Goal: Task Accomplishment & Management: Complete application form

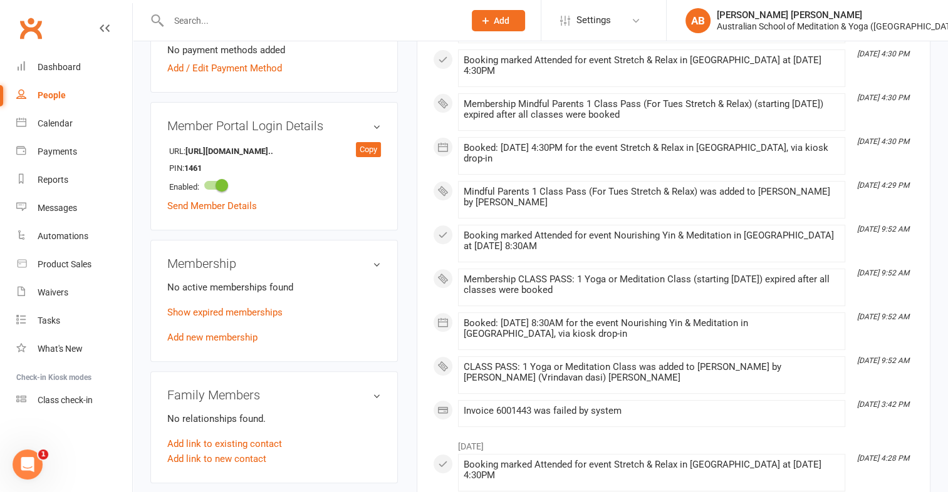
click at [318, 14] on input "text" at bounding box center [310, 21] width 291 height 18
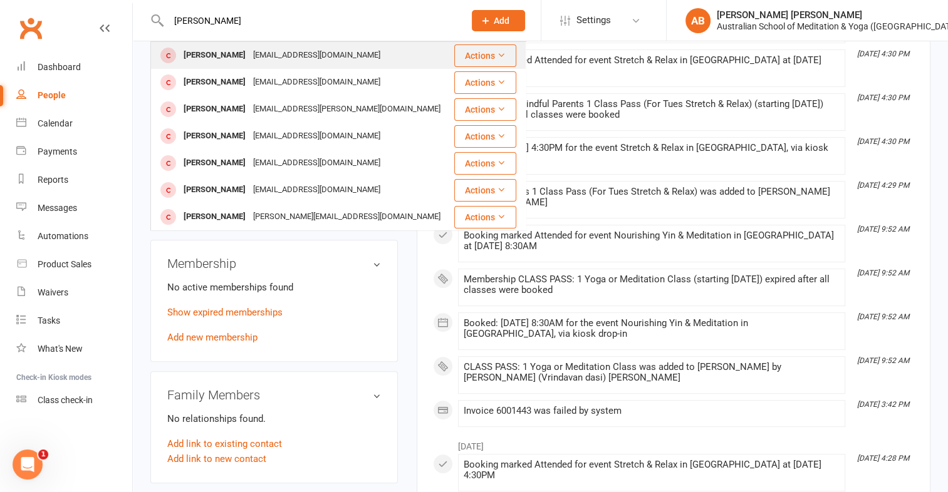
type input "[PERSON_NAME]"
click at [268, 58] on div "[EMAIL_ADDRESS][DOMAIN_NAME]" at bounding box center [316, 55] width 135 height 18
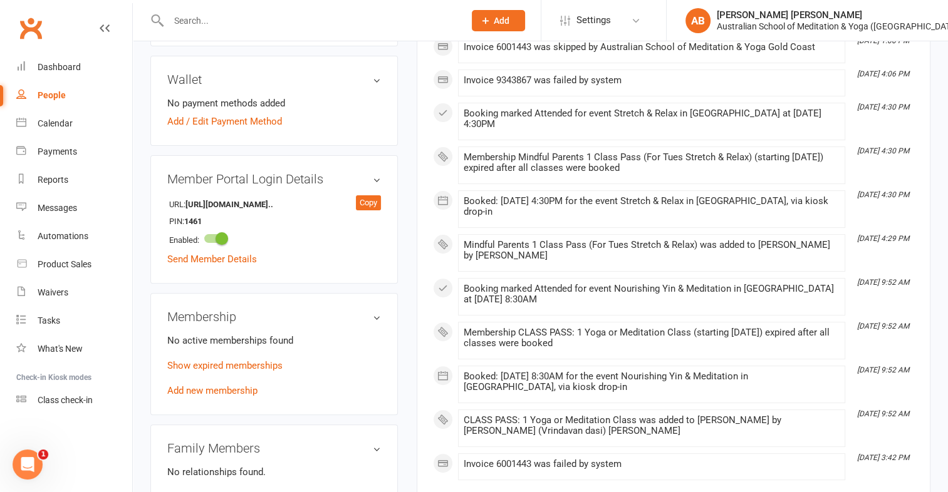
scroll to position [351, 0]
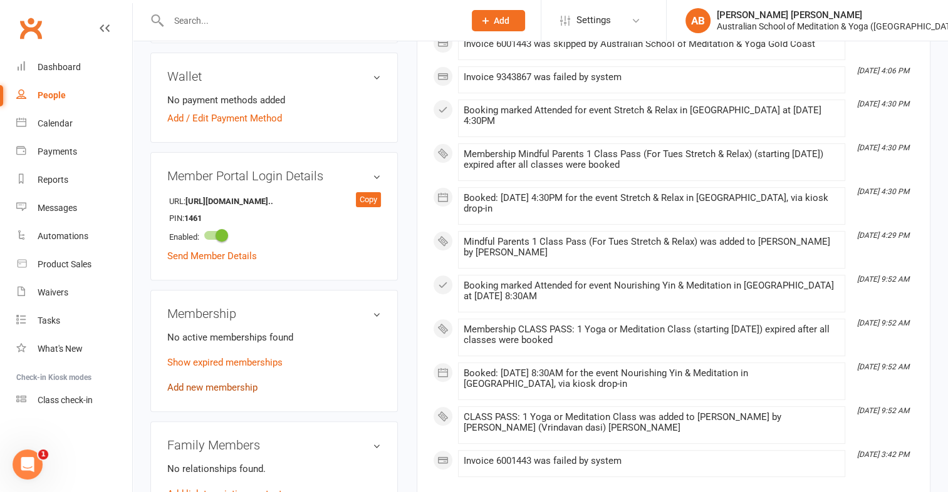
click at [232, 382] on link "Add new membership" at bounding box center [212, 387] width 90 height 11
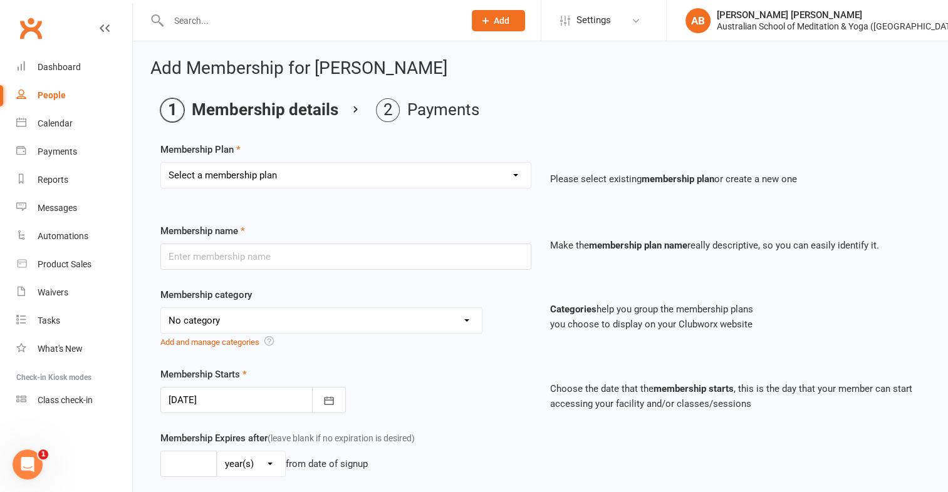
click at [516, 174] on select "Select a membership plan First Time Intro Offer (1 month Unlimited Meditation &…" at bounding box center [346, 175] width 370 height 25
select select "11"
click at [161, 163] on select "Select a membership plan First Time Intro Offer (1 month Unlimited Meditation &…" at bounding box center [346, 175] width 370 height 25
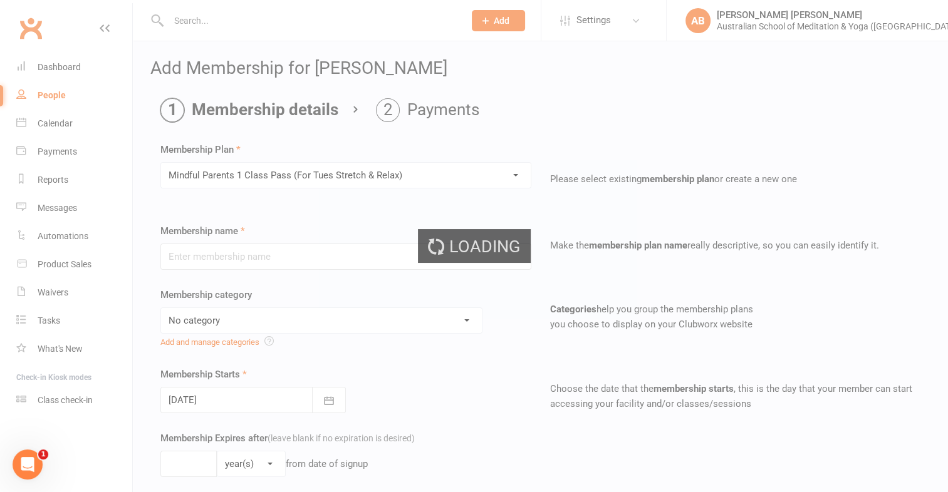
type input "Mindful Parents 1 Class Pass (For Tues Stretch & Relax)"
select select "4"
type input "3"
select select "2"
type input "1"
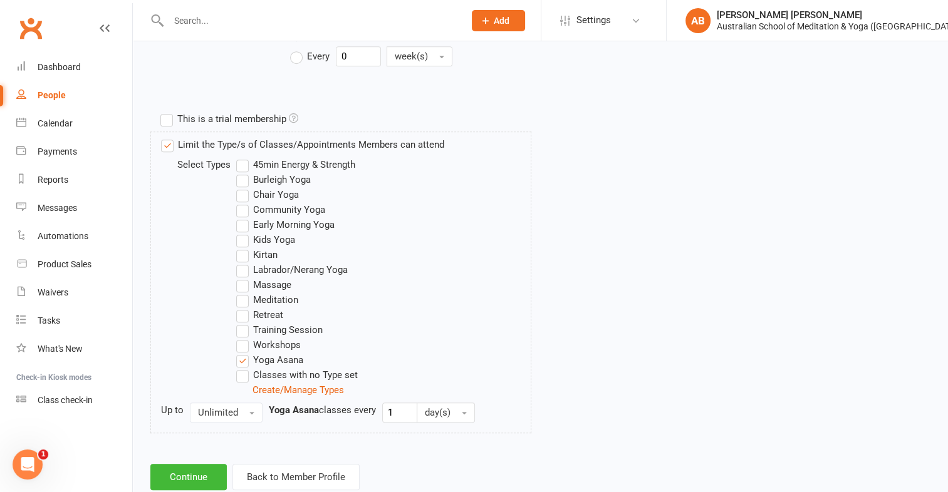
scroll to position [589, 0]
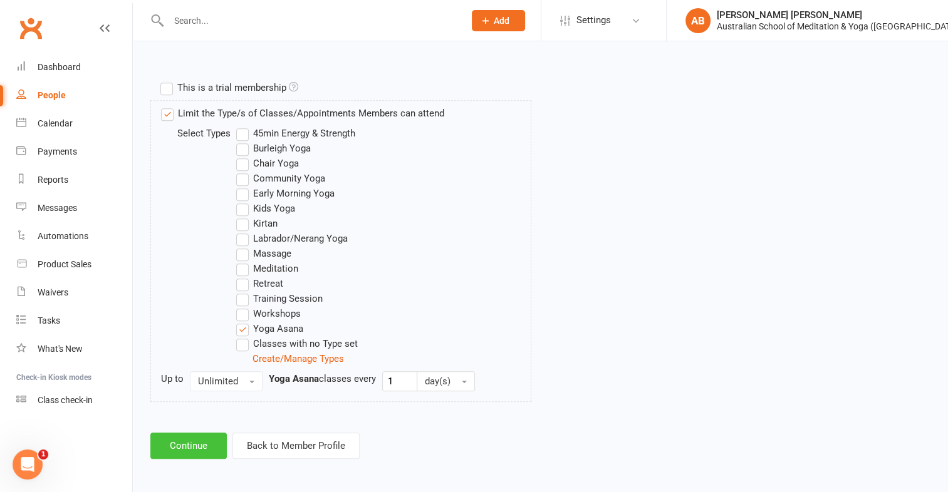
click at [211, 445] on button "Continue" at bounding box center [188, 446] width 76 height 26
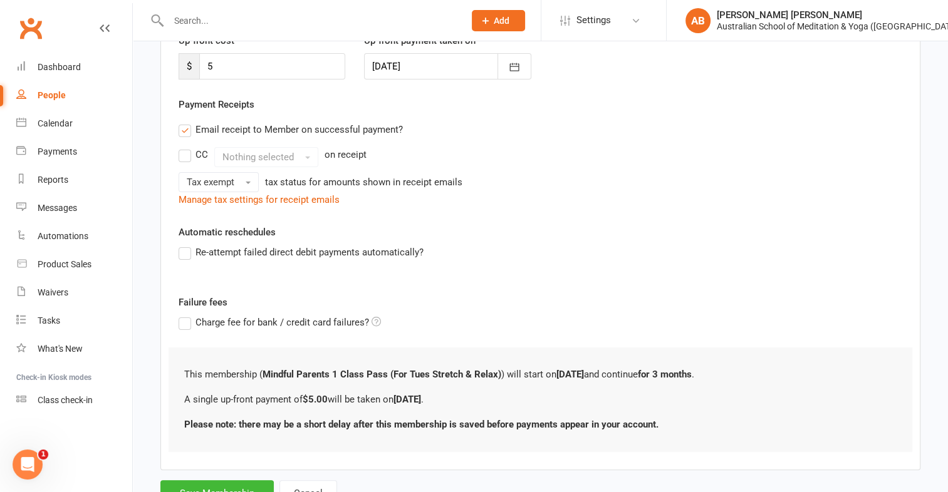
scroll to position [238, 0]
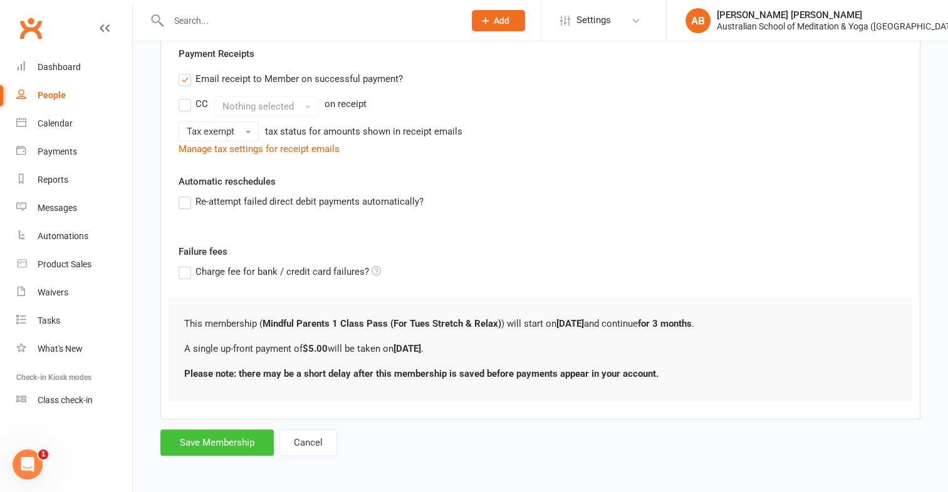
click at [225, 442] on button "Save Membership" at bounding box center [216, 443] width 113 height 26
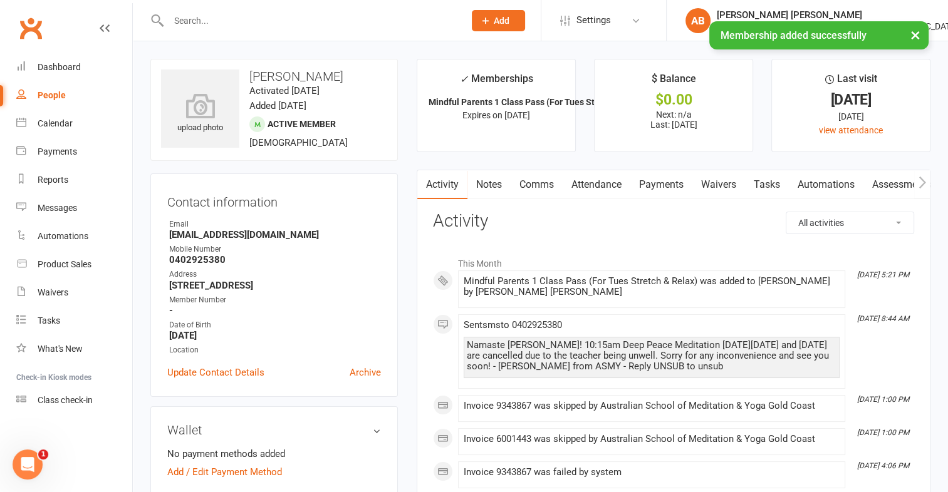
click at [663, 179] on link "Payments" at bounding box center [661, 184] width 62 height 29
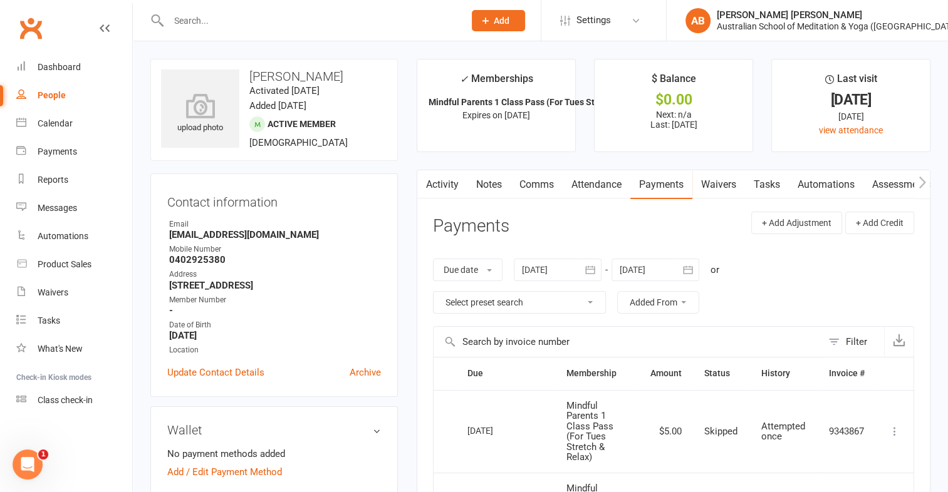
click at [188, 16] on input "text" at bounding box center [310, 21] width 291 height 18
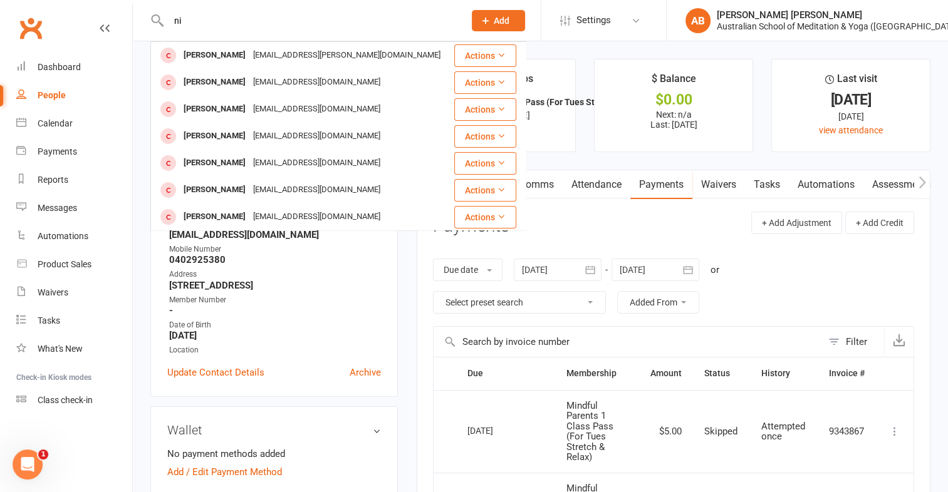
type input "n"
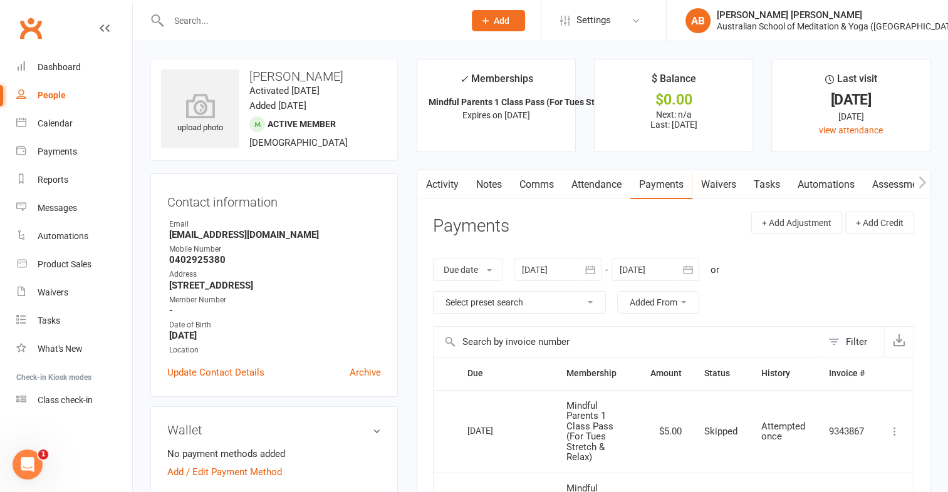
click at [199, 16] on input "text" at bounding box center [310, 21] width 291 height 18
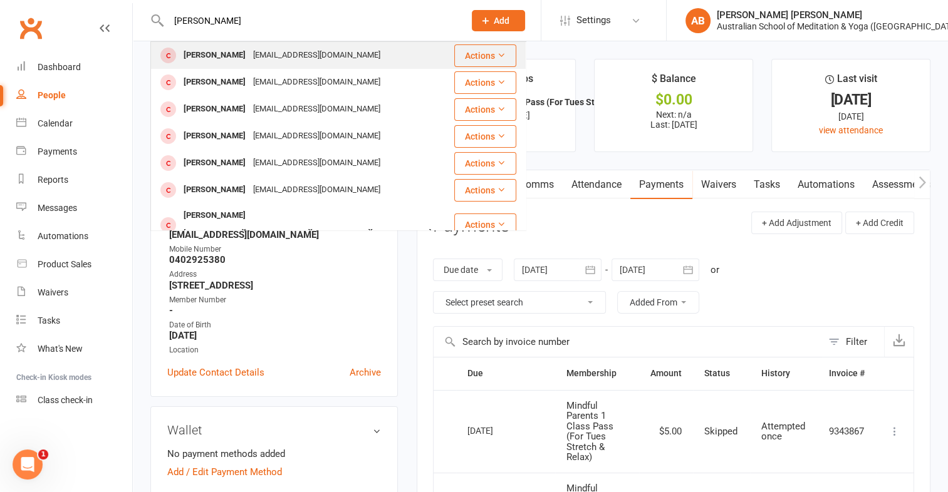
type input "[PERSON_NAME]"
click at [202, 53] on div "[PERSON_NAME]" at bounding box center [215, 55] width 70 height 18
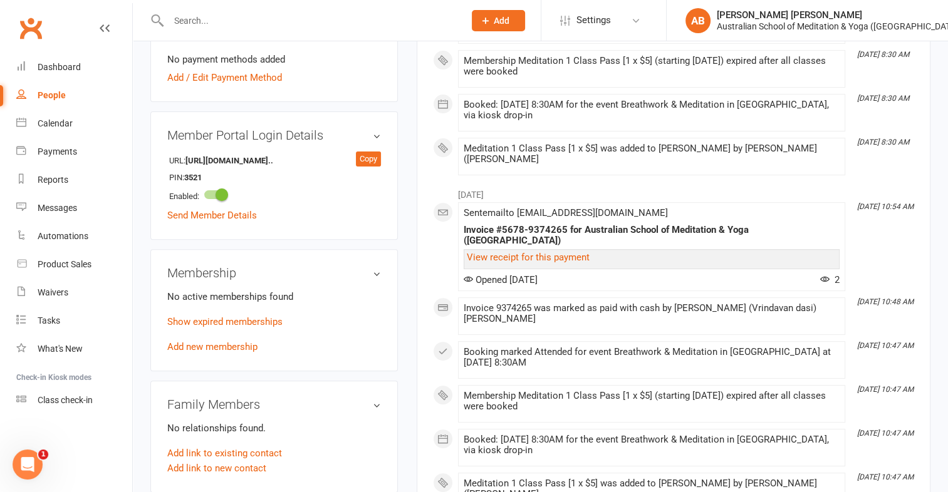
scroll to position [401, 0]
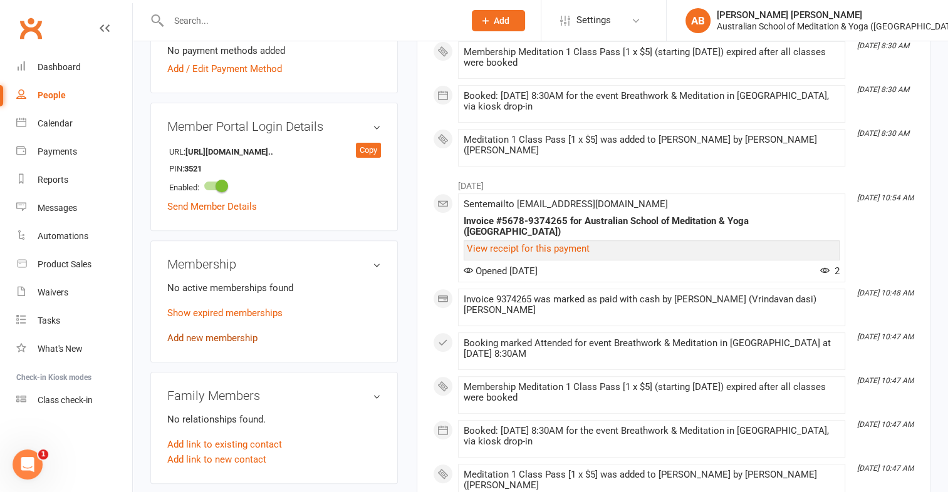
click at [205, 344] on link "Add new membership" at bounding box center [212, 338] width 90 height 11
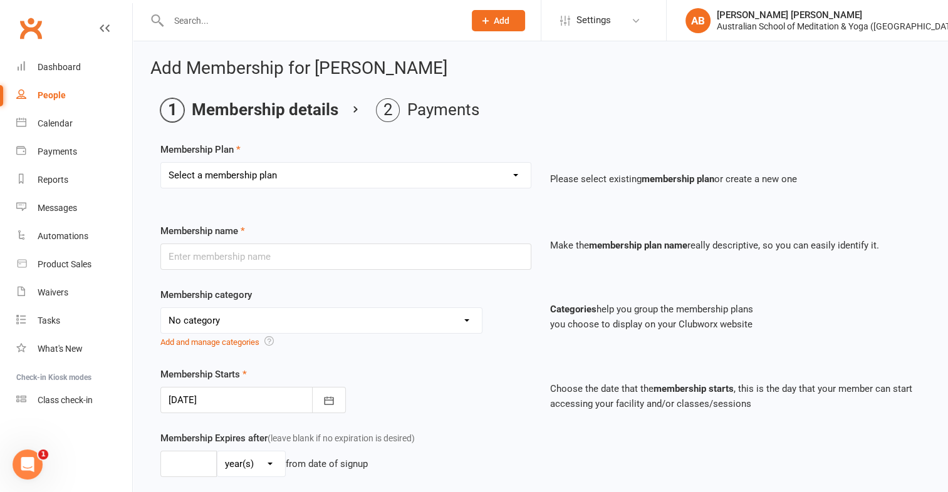
click at [516, 177] on select "Select a membership plan First Time Intro Offer (1 month Unlimited Meditation &…" at bounding box center [346, 175] width 370 height 25
select select "5"
click at [161, 163] on select "Select a membership plan First Time Intro Offer (1 month Unlimited Meditation &…" at bounding box center [346, 175] width 370 height 25
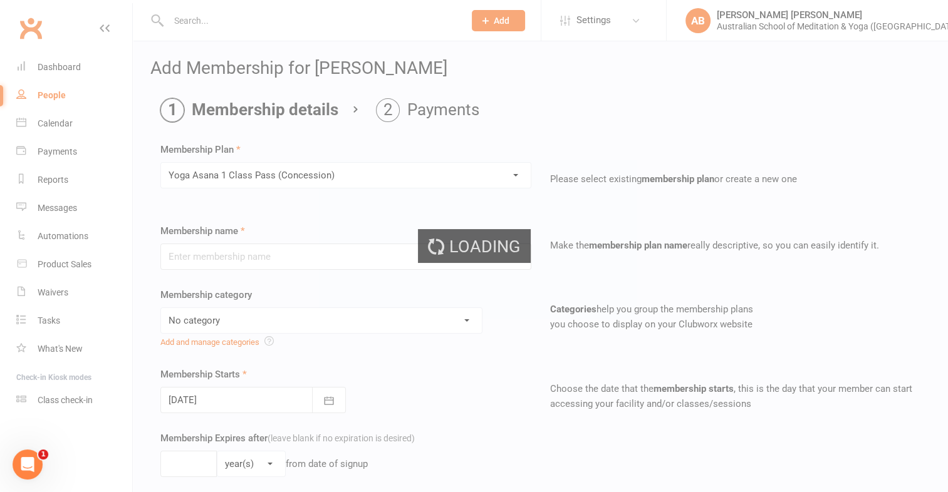
type input "Yoga Asana 1 Class Pass (Concession)"
select select "4"
type input "3"
select select "2"
type input "1"
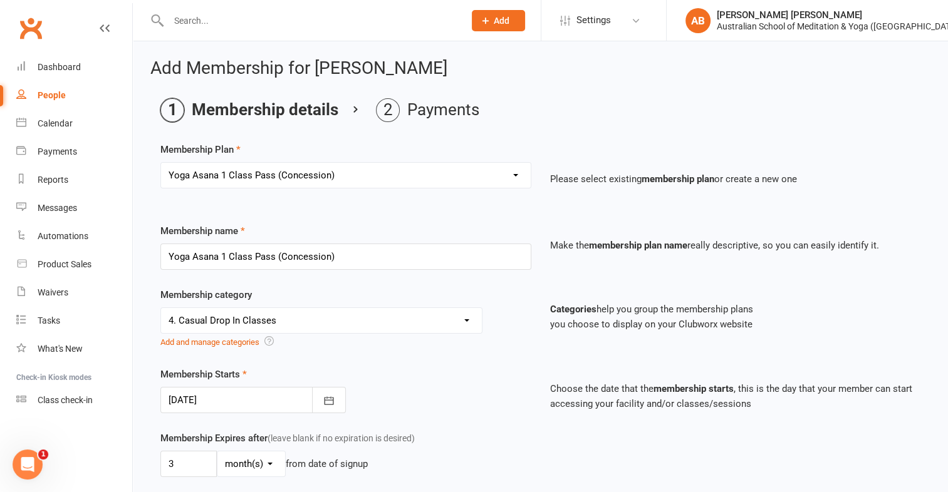
click at [509, 172] on select "Select a membership plan First Time Intro Offer (1 month Unlimited Meditation &…" at bounding box center [346, 175] width 370 height 25
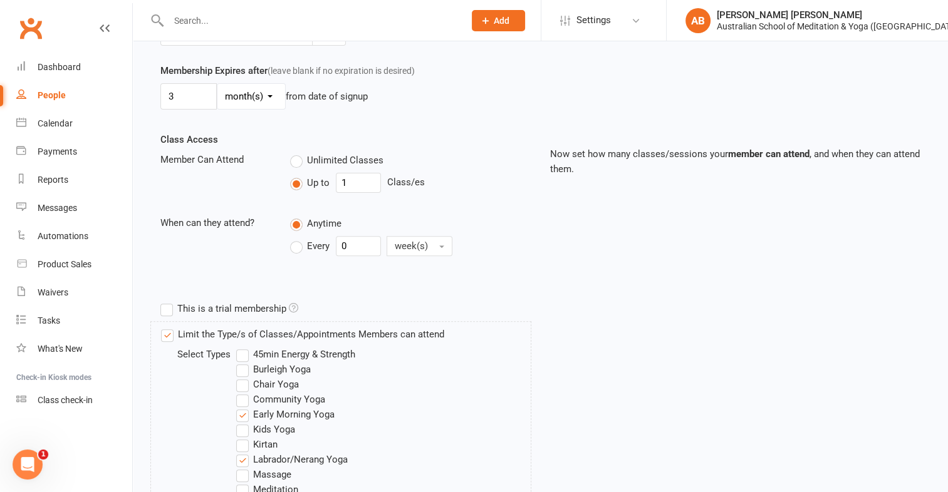
scroll to position [391, 0]
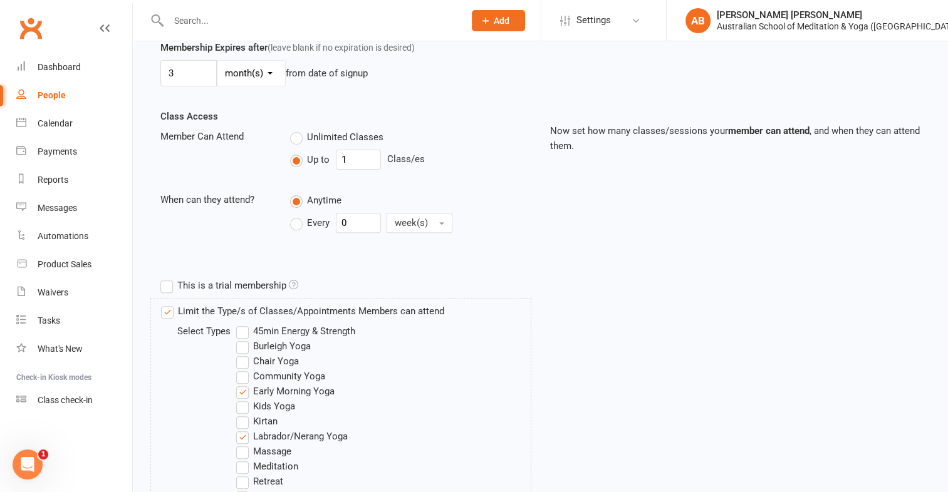
click at [226, 17] on input "text" at bounding box center [310, 21] width 291 height 18
click at [182, 24] on input "text" at bounding box center [310, 21] width 291 height 18
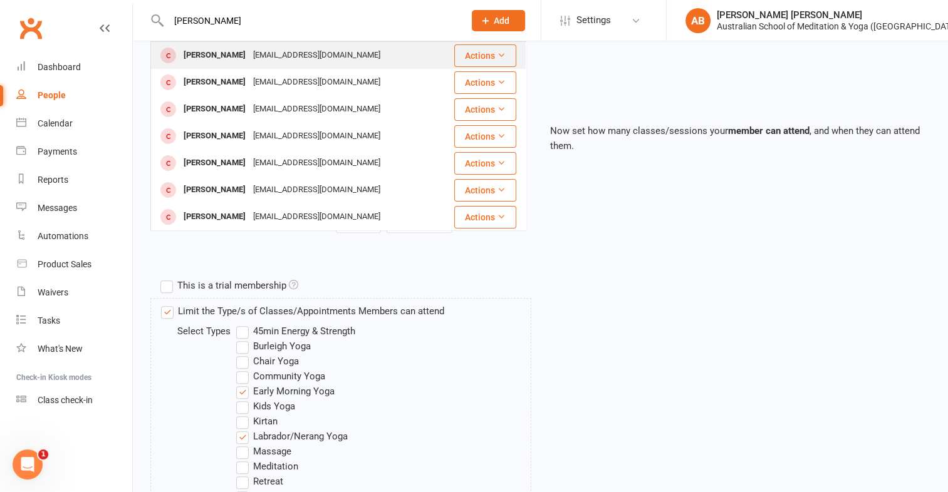
type input "[PERSON_NAME]"
click at [189, 60] on div "[PERSON_NAME]" at bounding box center [215, 55] width 70 height 18
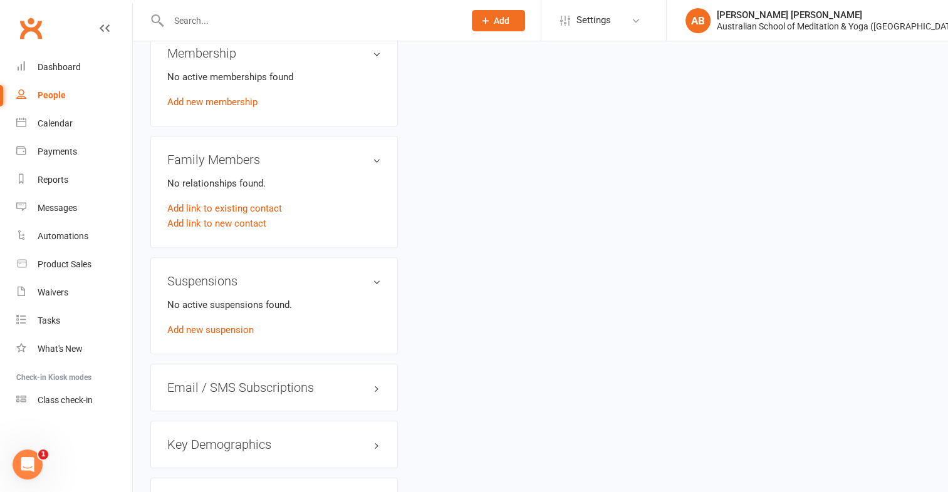
scroll to position [681, 0]
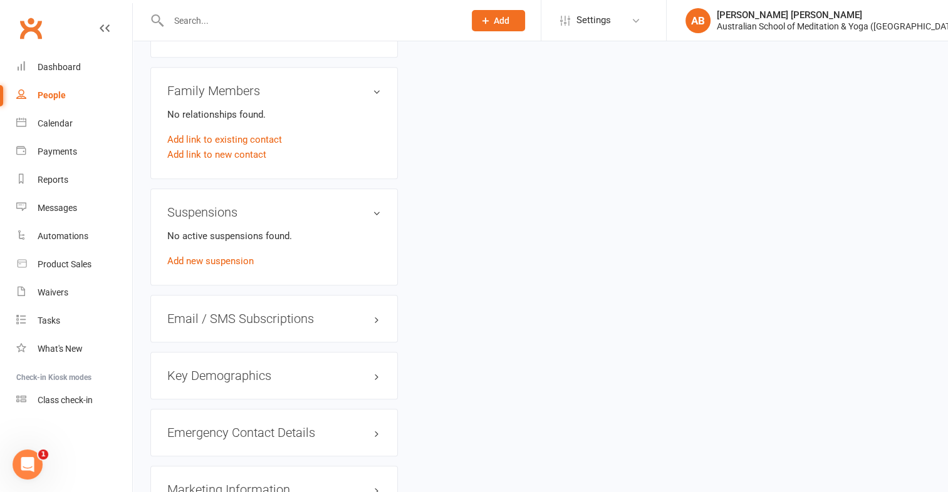
click at [246, 39] on link "Add new membership" at bounding box center [212, 33] width 90 height 11
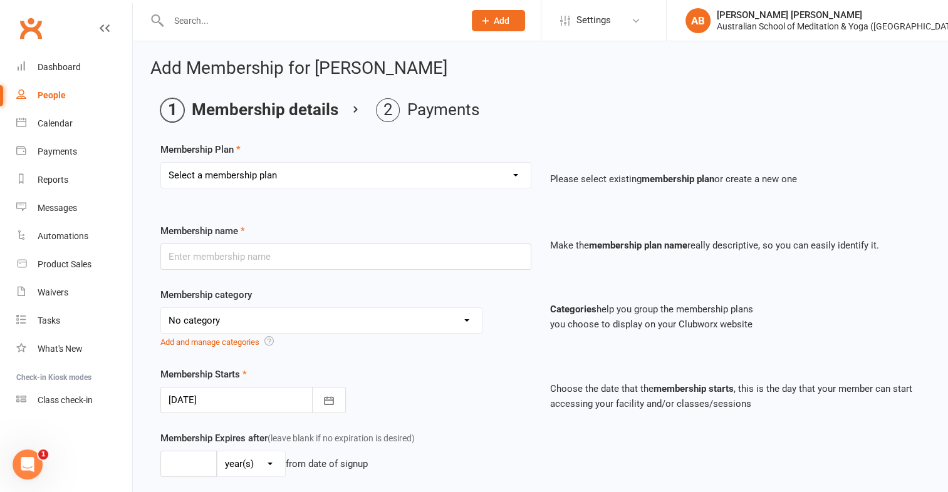
click at [517, 174] on select "Select a membership plan First Time Intro Offer (1 month Unlimited Meditation &…" at bounding box center [346, 175] width 370 height 25
select select "19"
click at [161, 163] on select "Select a membership plan First Time Intro Offer (1 month Unlimited Meditation &…" at bounding box center [346, 175] width 370 height 25
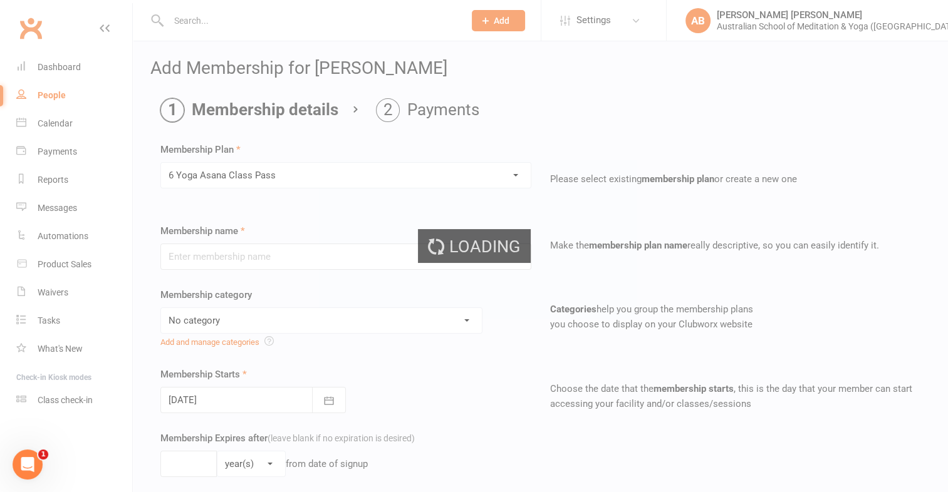
type input "6 Yoga Asana Class Pass"
select select "3"
type input "1"
select select "2"
type input "6"
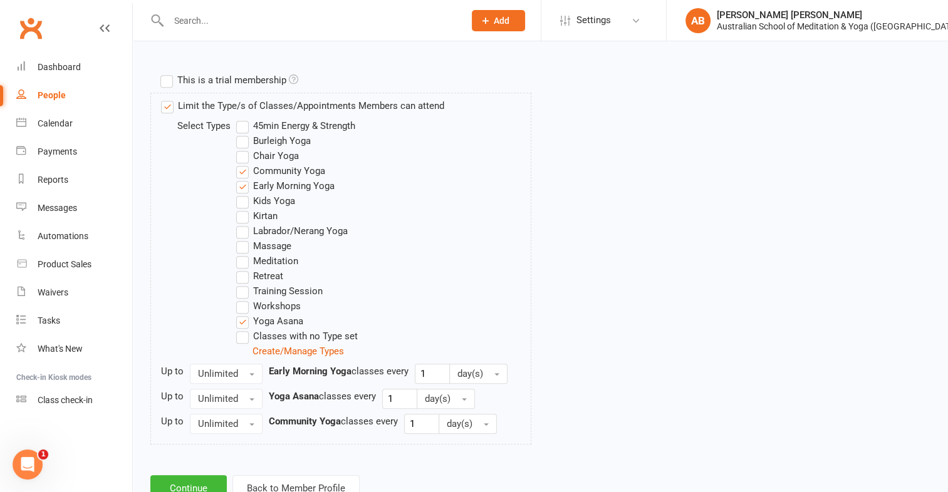
scroll to position [639, 0]
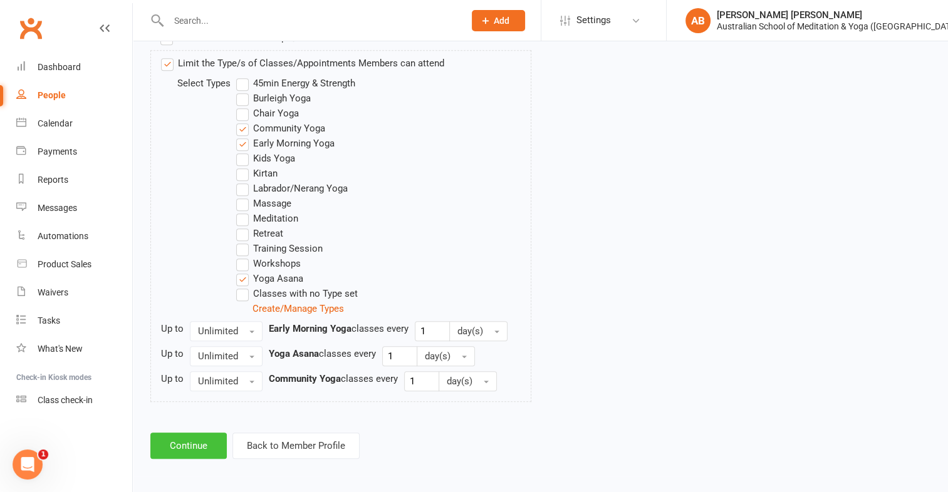
click at [179, 442] on button "Continue" at bounding box center [188, 446] width 76 height 26
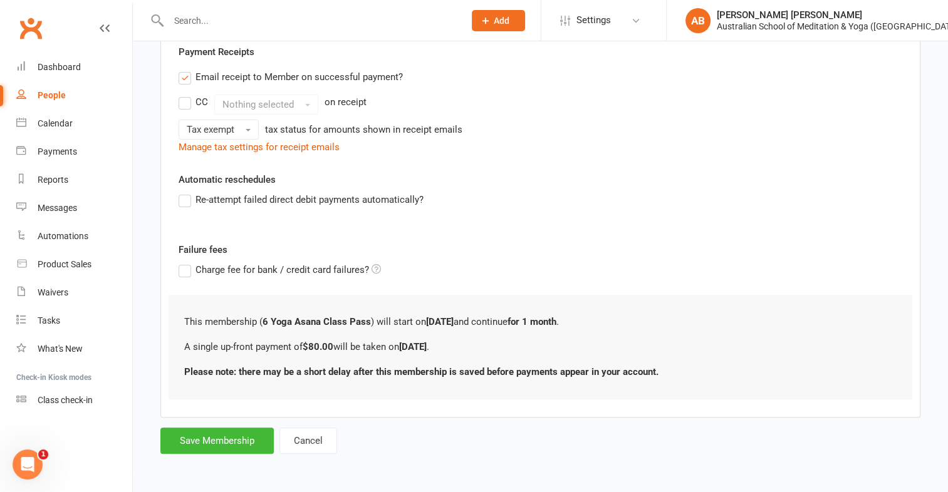
scroll to position [0, 0]
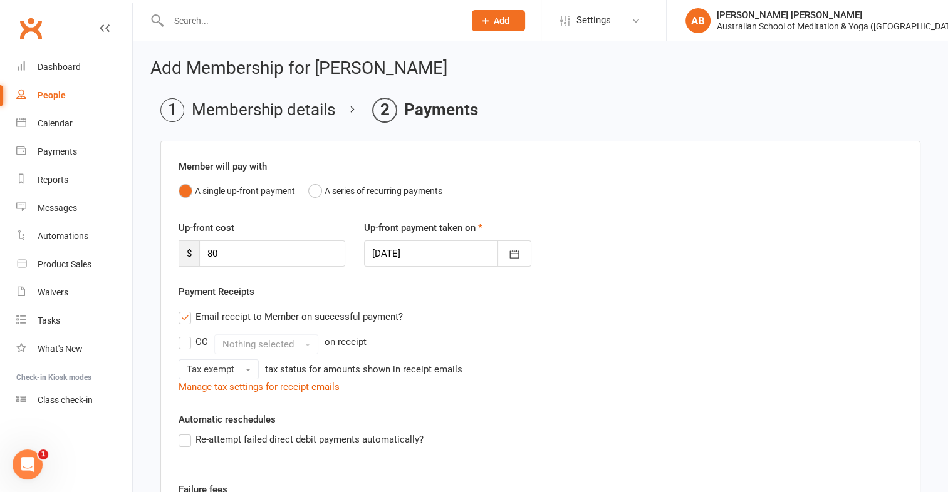
click at [182, 13] on input "text" at bounding box center [310, 21] width 291 height 18
click at [70, 60] on link "Dashboard" at bounding box center [74, 67] width 116 height 28
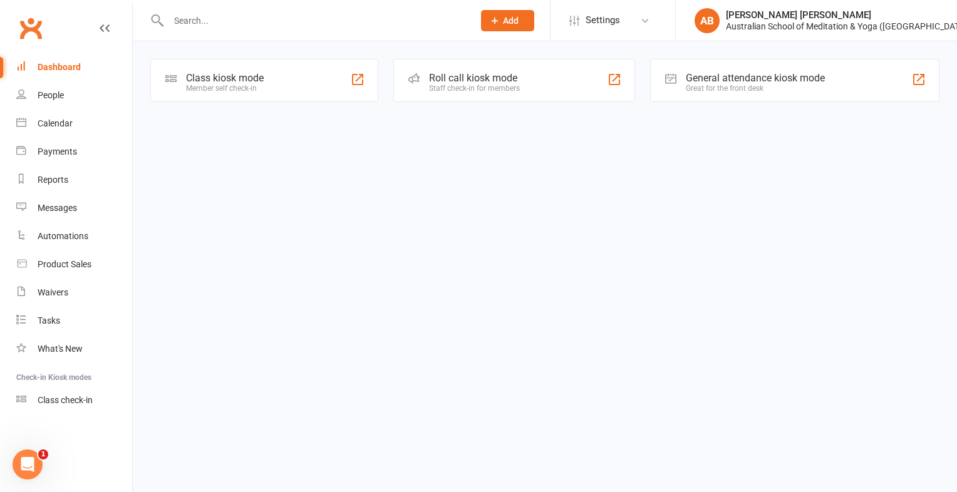
click at [199, 19] on input "text" at bounding box center [315, 21] width 300 height 18
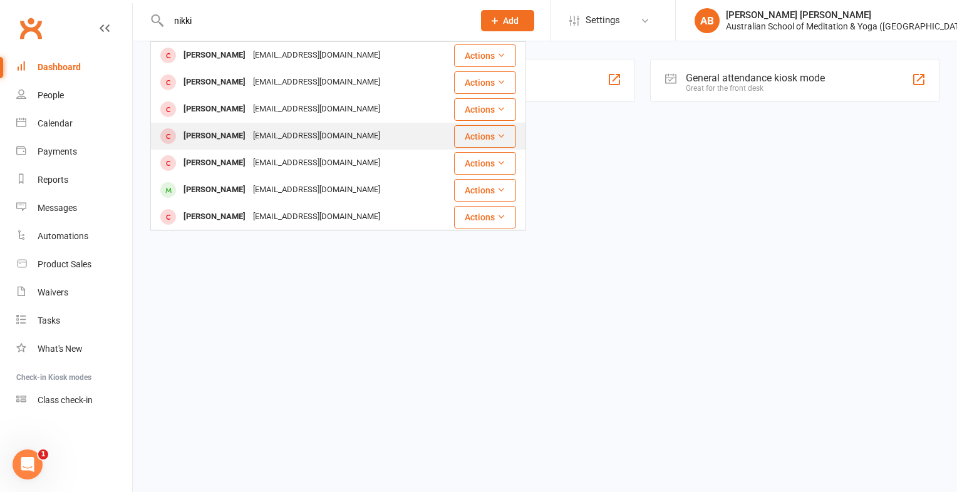
type input "nikki"
click at [196, 138] on div "[PERSON_NAME]" at bounding box center [215, 136] width 70 height 18
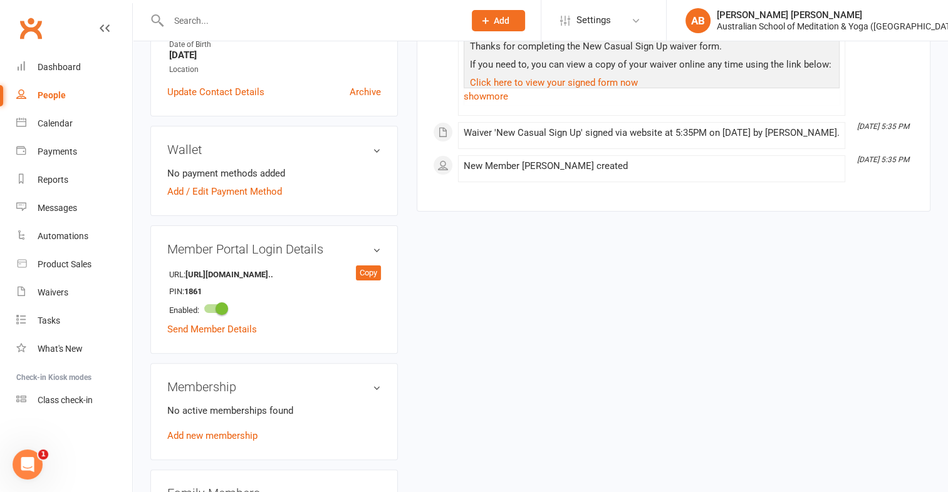
scroll to position [375, 0]
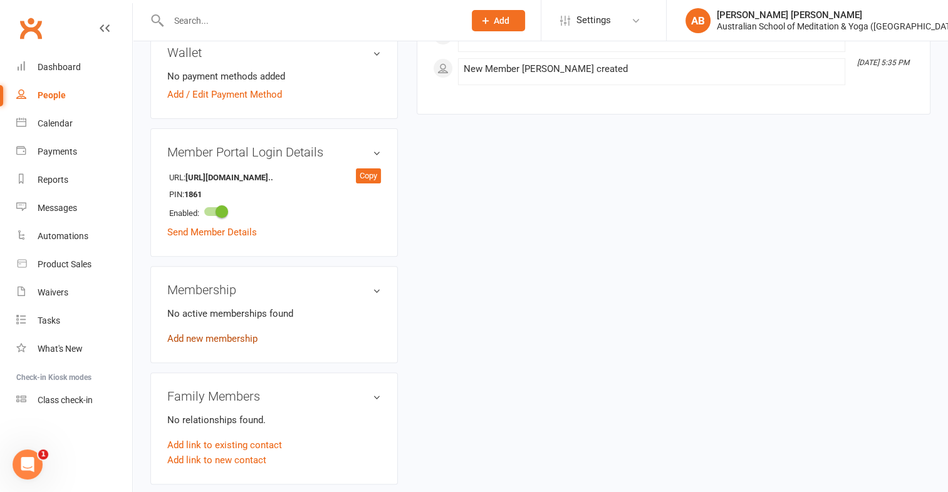
click at [218, 337] on link "Add new membership" at bounding box center [212, 338] width 90 height 11
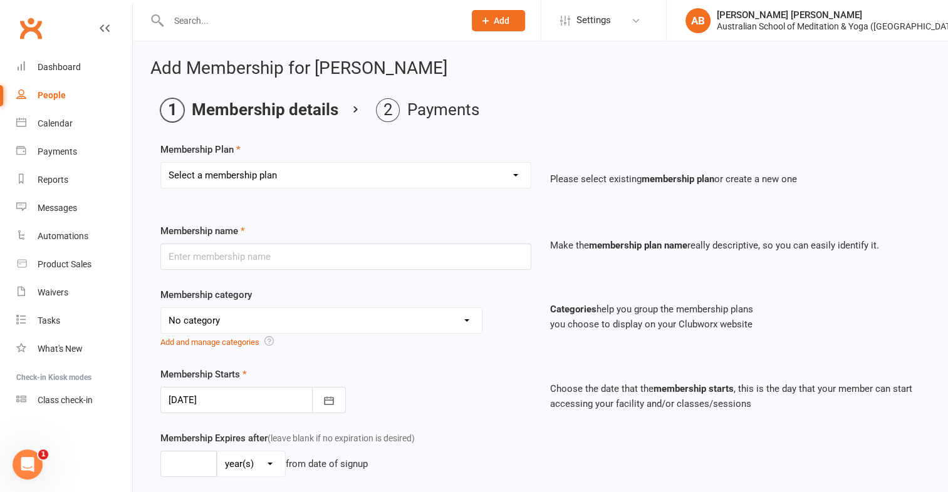
click at [516, 173] on select "Select a membership plan First Time Intro Offer (1 month Unlimited Meditation &…" at bounding box center [346, 175] width 370 height 25
select select "4"
click at [161, 163] on select "Select a membership plan First Time Intro Offer (1 month Unlimited Meditation &…" at bounding box center [346, 175] width 370 height 25
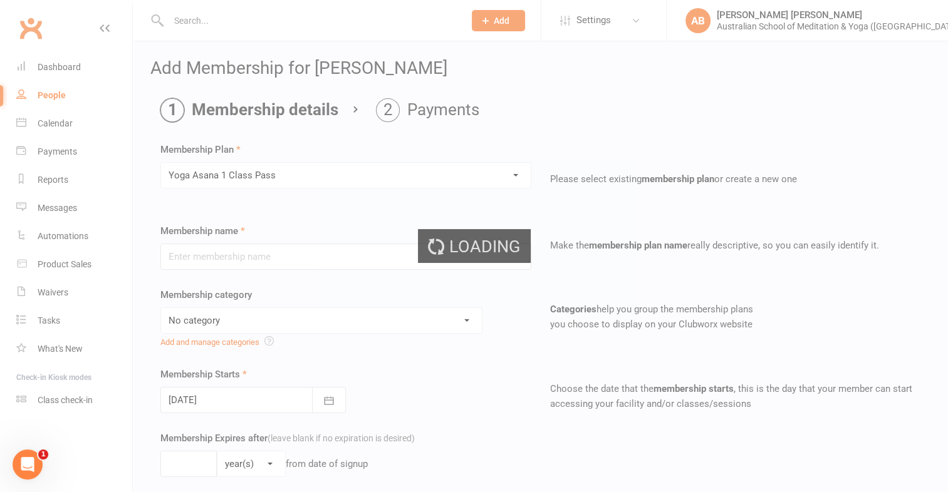
type input "Yoga Asana 1 Class Pass"
select select "4"
type input "3"
select select "2"
type input "1"
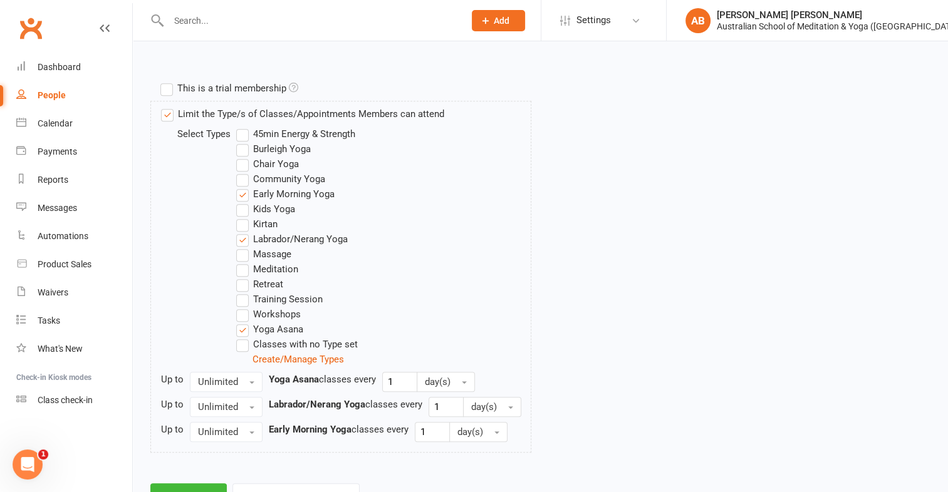
scroll to position [639, 0]
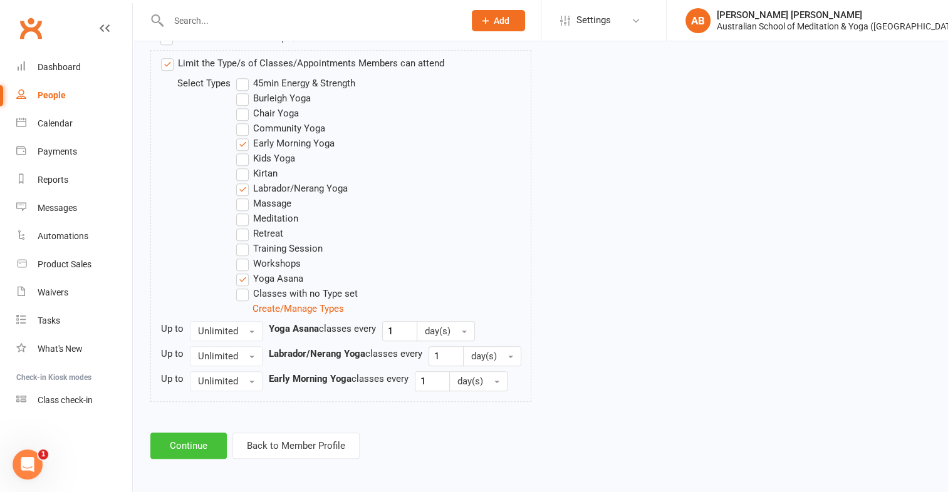
click at [190, 434] on button "Continue" at bounding box center [188, 446] width 76 height 26
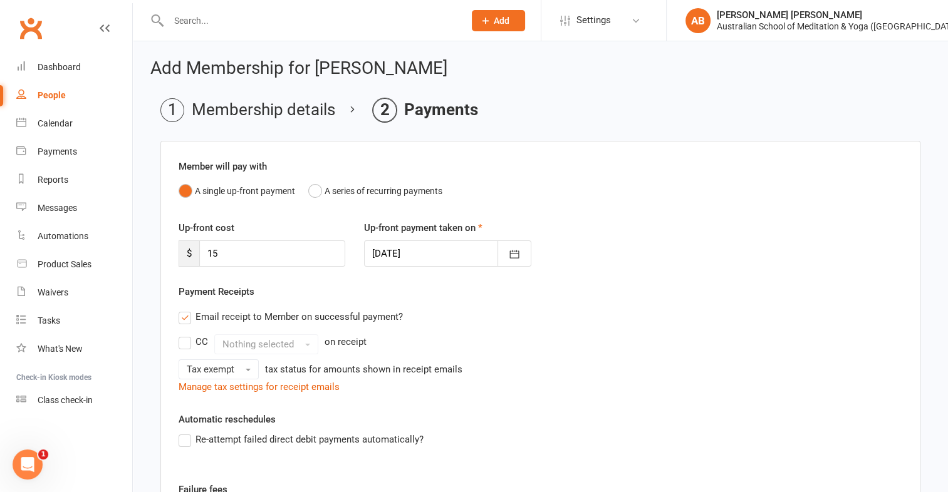
click at [113, 108] on link "People" at bounding box center [74, 95] width 116 height 28
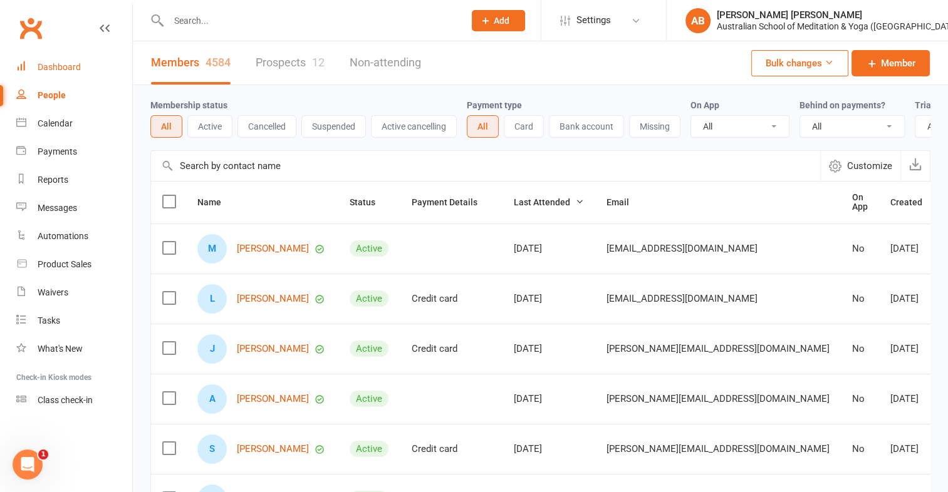
click at [48, 60] on link "Dashboard" at bounding box center [74, 67] width 116 height 28
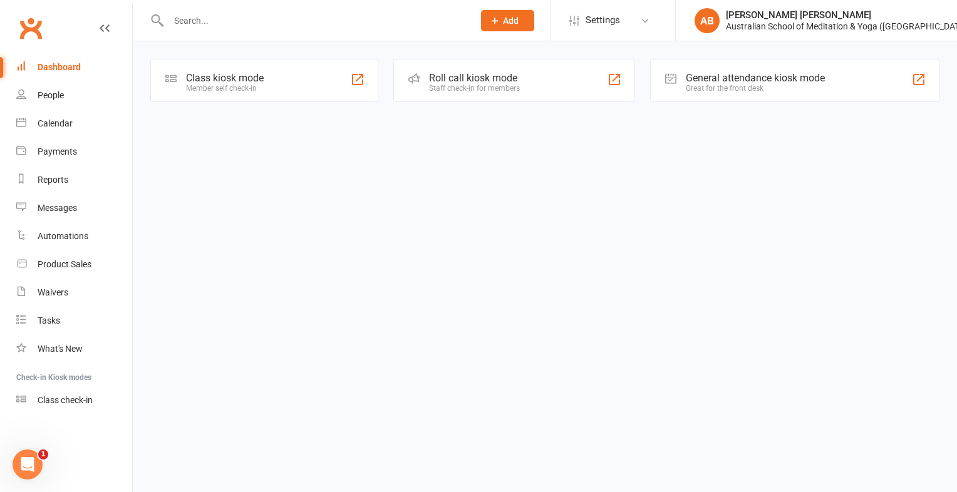
click at [203, 20] on input "text" at bounding box center [315, 21] width 300 height 18
click at [185, 18] on input "text" at bounding box center [315, 21] width 300 height 18
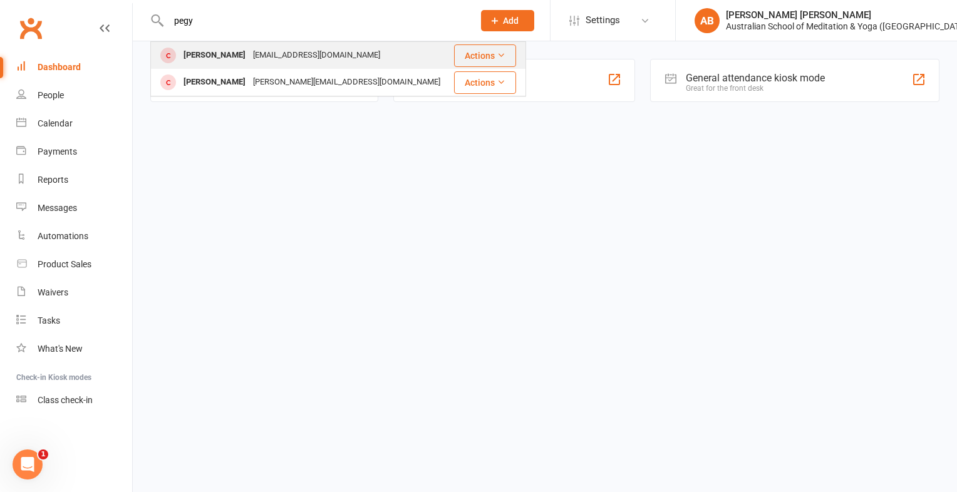
type input "pegy"
click at [202, 54] on div "[PERSON_NAME]" at bounding box center [215, 55] width 70 height 18
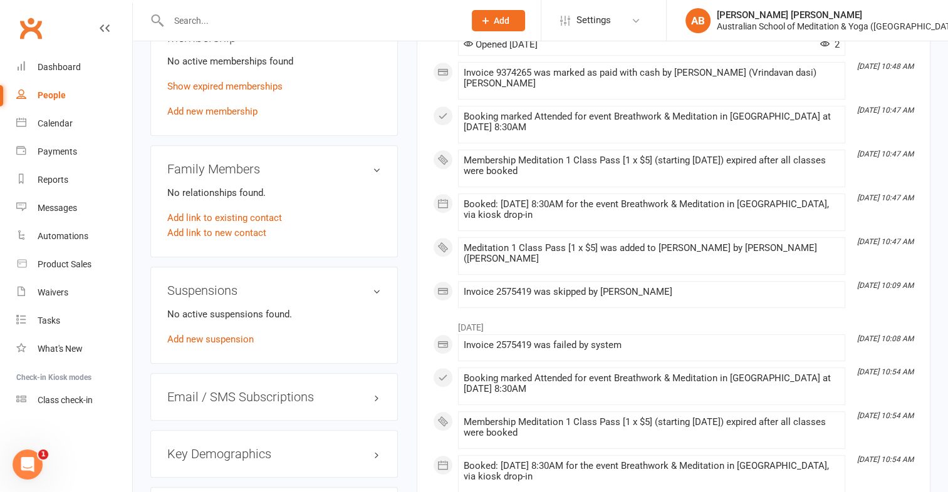
scroll to position [679, 0]
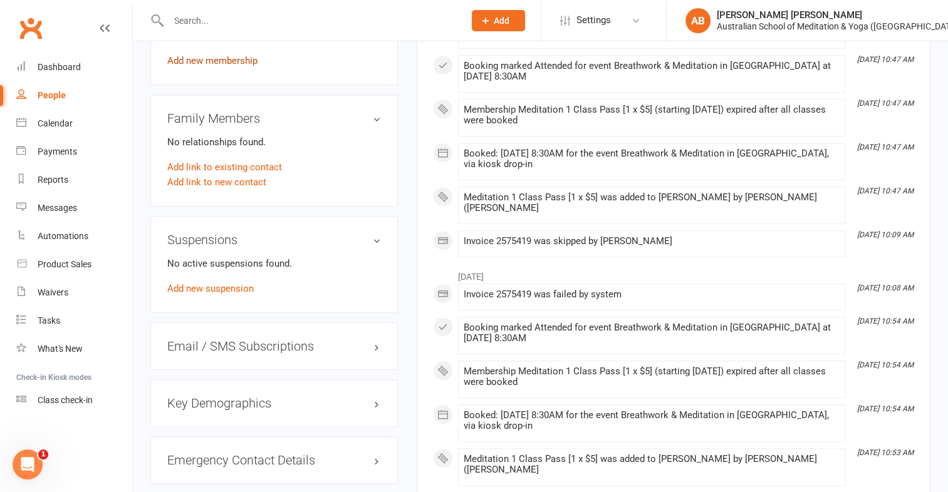
click at [254, 66] on link "Add new membership" at bounding box center [212, 60] width 90 height 11
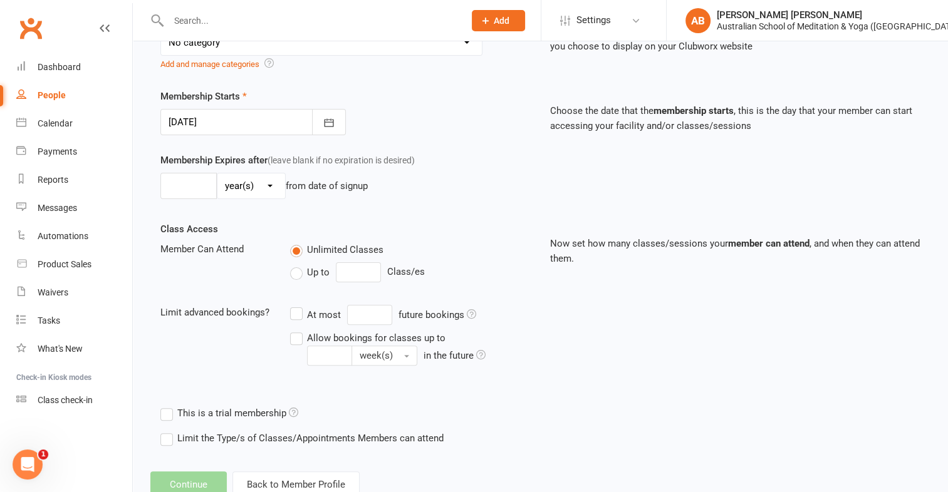
scroll to position [317, 0]
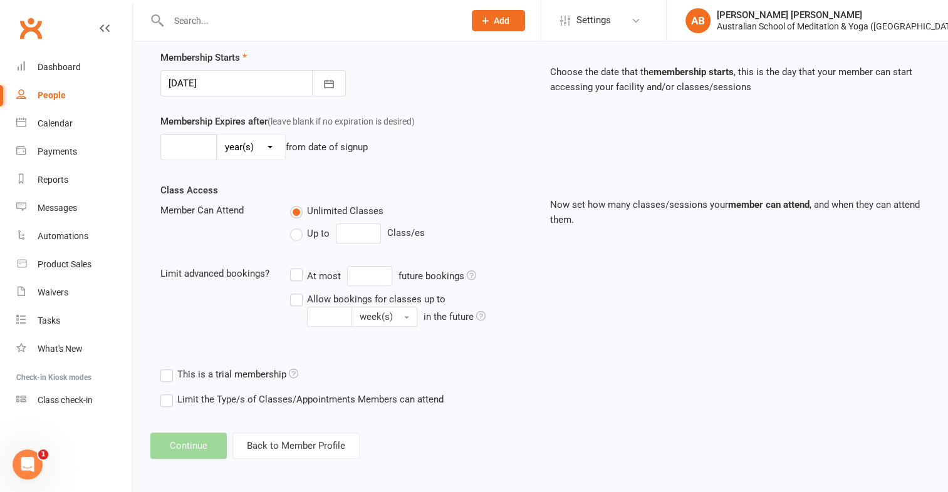
click at [187, 447] on footer "Continue Back to Member Profile" at bounding box center [540, 446] width 780 height 26
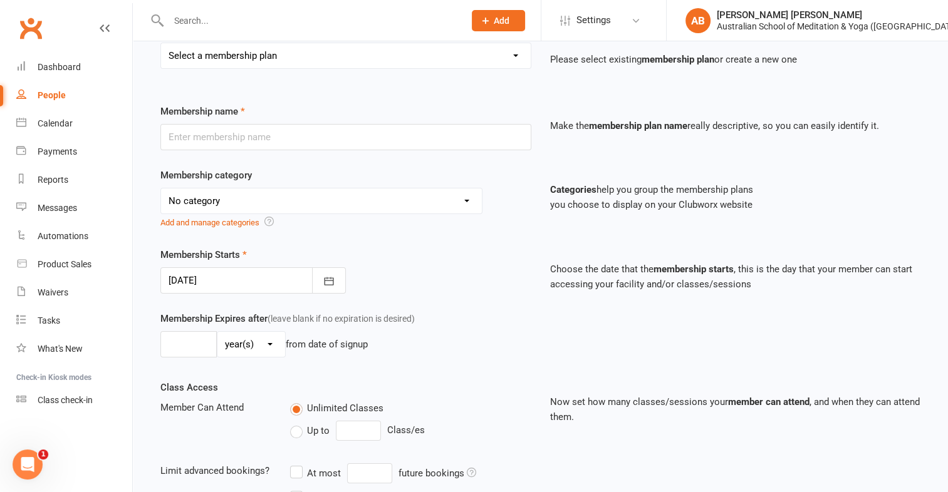
scroll to position [0, 0]
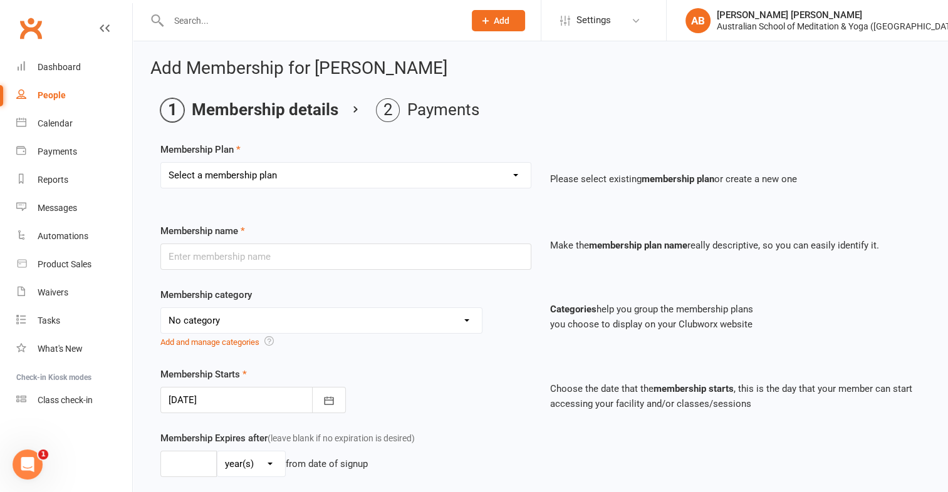
click at [516, 174] on select "Select a membership plan First Time Intro Offer (1 month Unlimited Meditation &…" at bounding box center [346, 175] width 370 height 25
select select "5"
click at [161, 163] on select "Select a membership plan First Time Intro Offer (1 month Unlimited Meditation &…" at bounding box center [346, 175] width 370 height 25
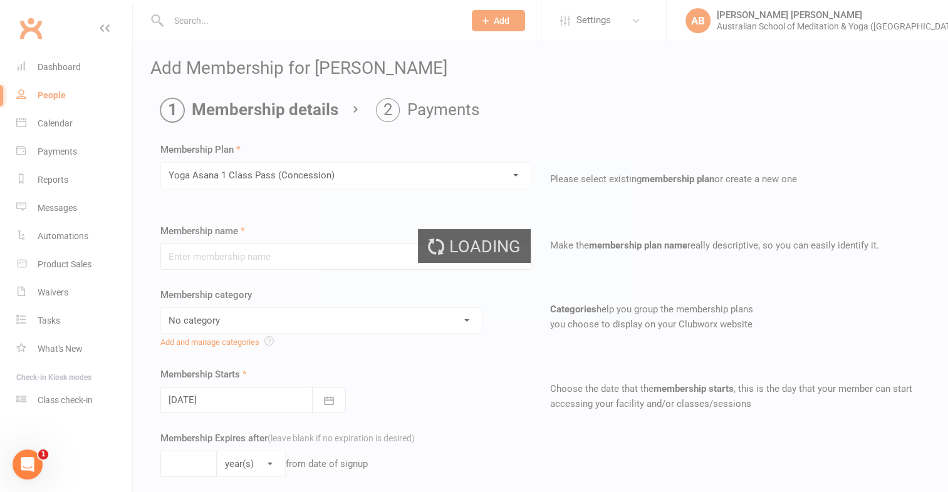
type input "Yoga Asana 1 Class Pass (Concession)"
select select "4"
type input "3"
select select "2"
type input "1"
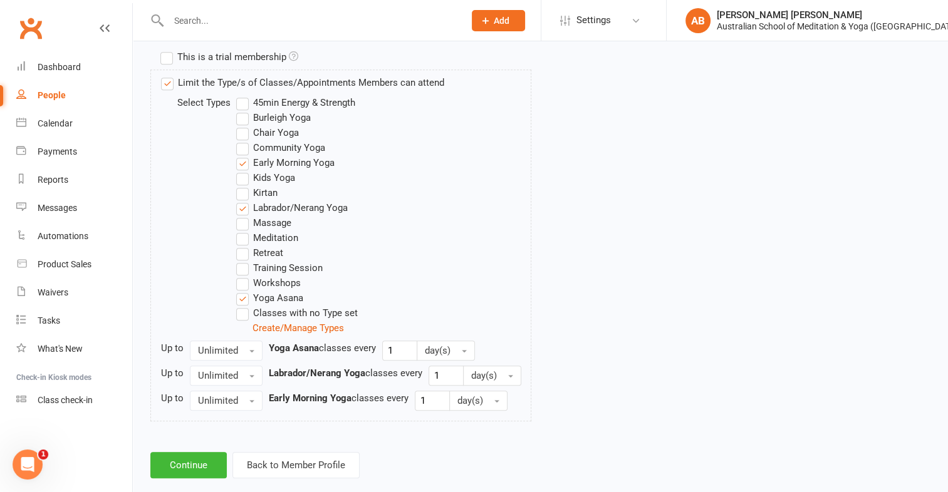
scroll to position [639, 0]
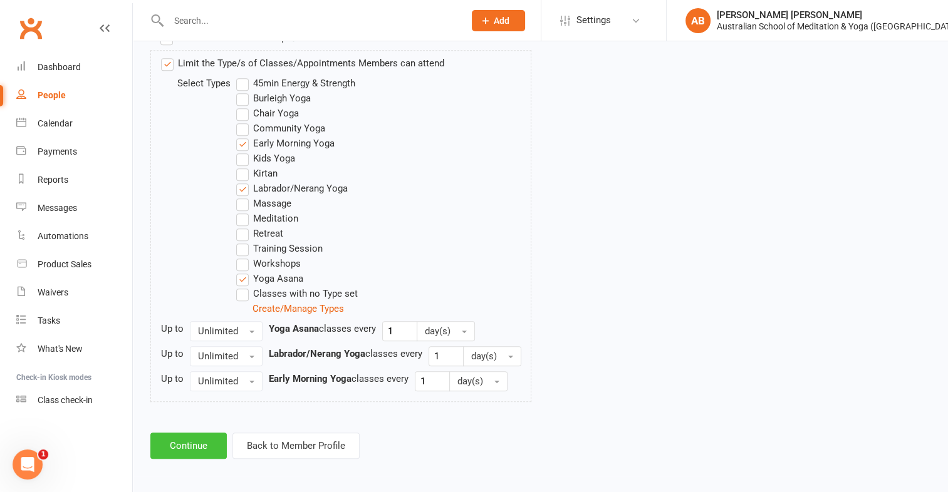
click at [194, 439] on button "Continue" at bounding box center [188, 446] width 76 height 26
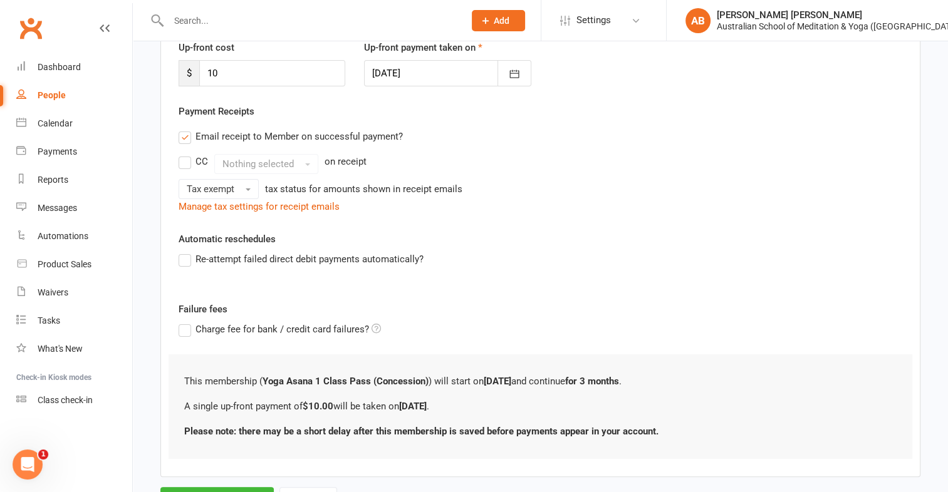
scroll to position [238, 0]
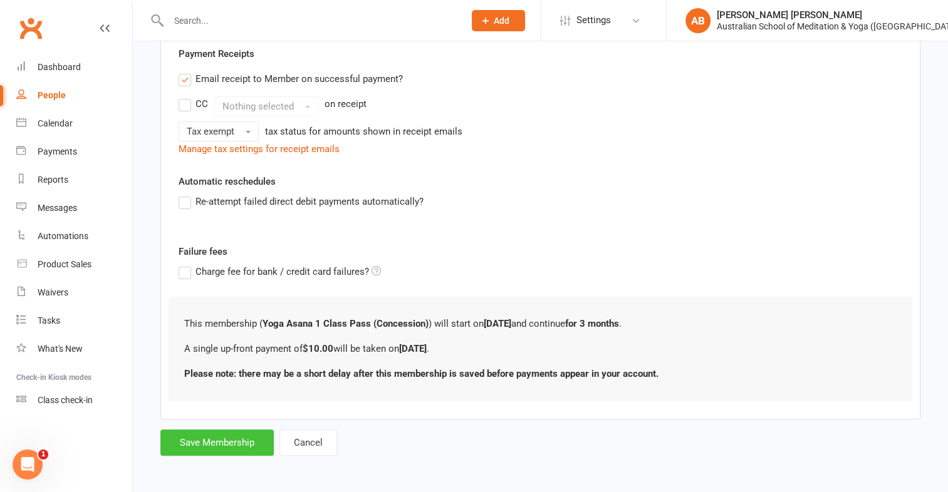
click at [241, 430] on button "Save Membership" at bounding box center [216, 443] width 113 height 26
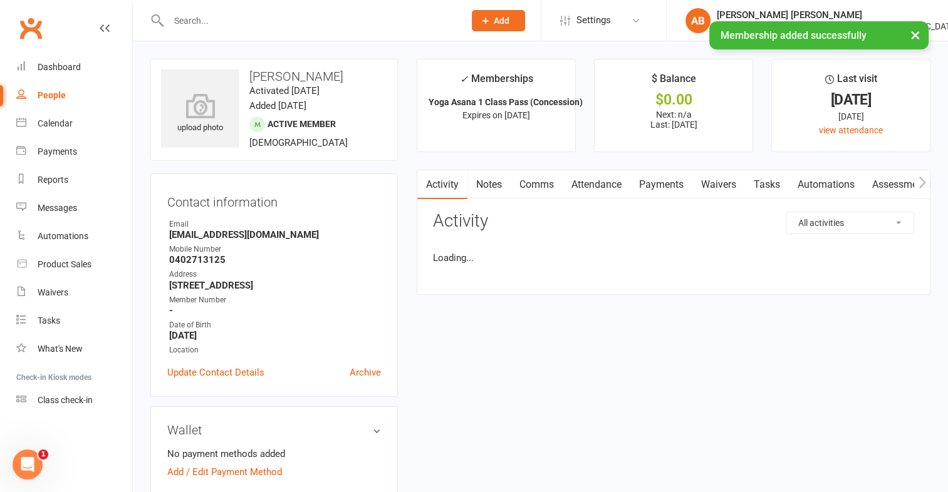
click at [241, 430] on div "Wallet No payment methods added Add / Edit Payment Method" at bounding box center [273, 452] width 247 height 90
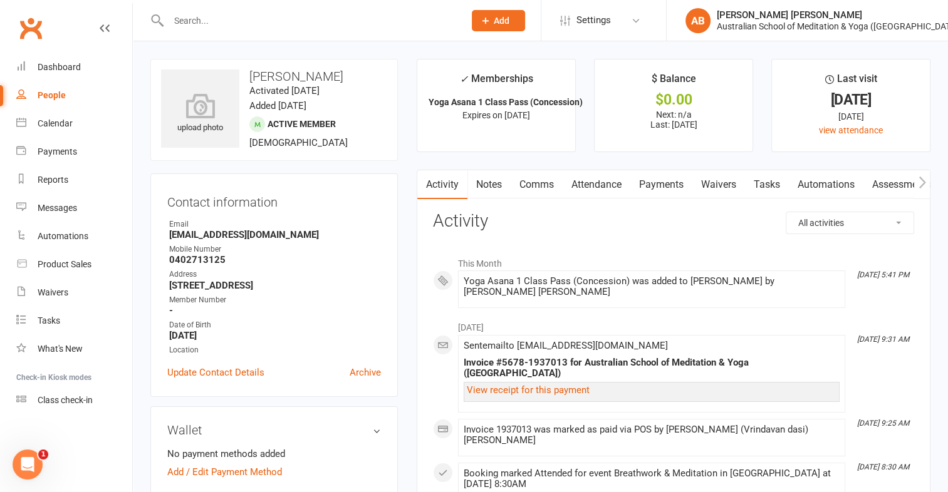
click at [663, 184] on link "Payments" at bounding box center [661, 184] width 62 height 29
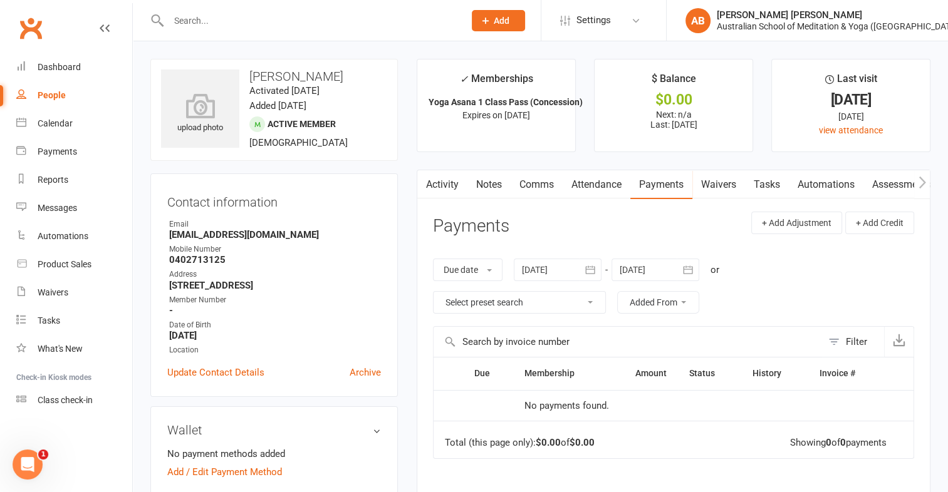
click at [244, 15] on input "text" at bounding box center [310, 21] width 291 height 18
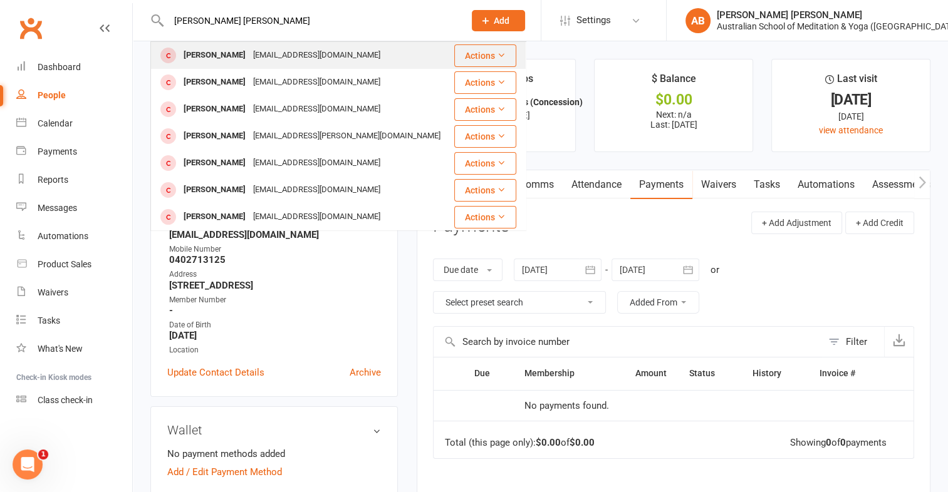
type input "[PERSON_NAME] [PERSON_NAME]"
click at [249, 51] on div "[EMAIL_ADDRESS][DOMAIN_NAME]" at bounding box center [316, 55] width 135 height 18
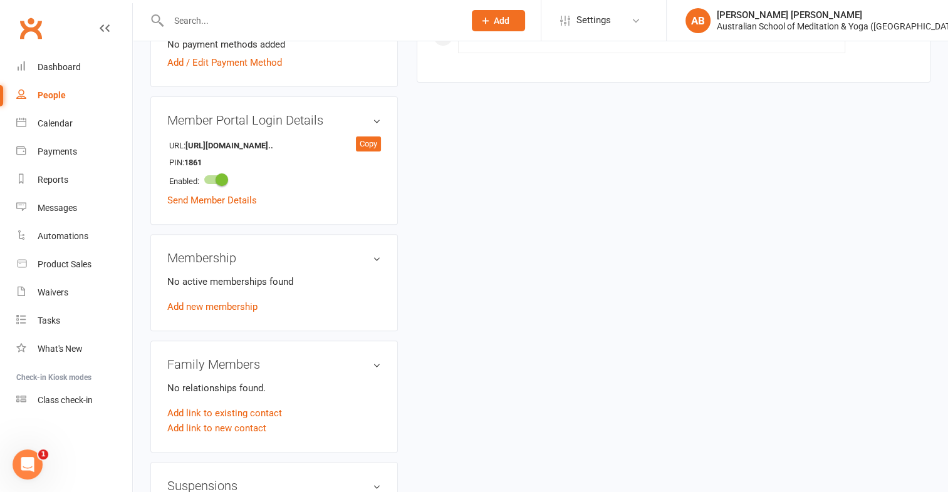
scroll to position [452, 0]
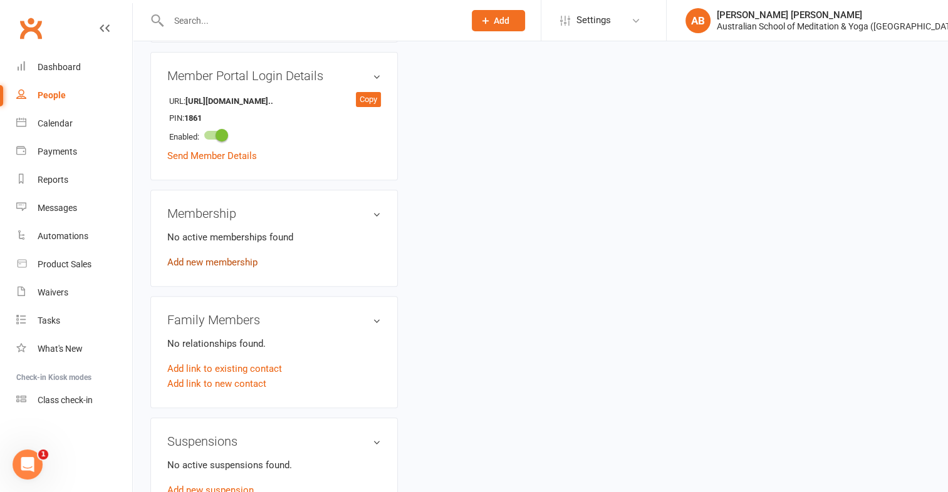
click at [241, 257] on link "Add new membership" at bounding box center [212, 262] width 90 height 11
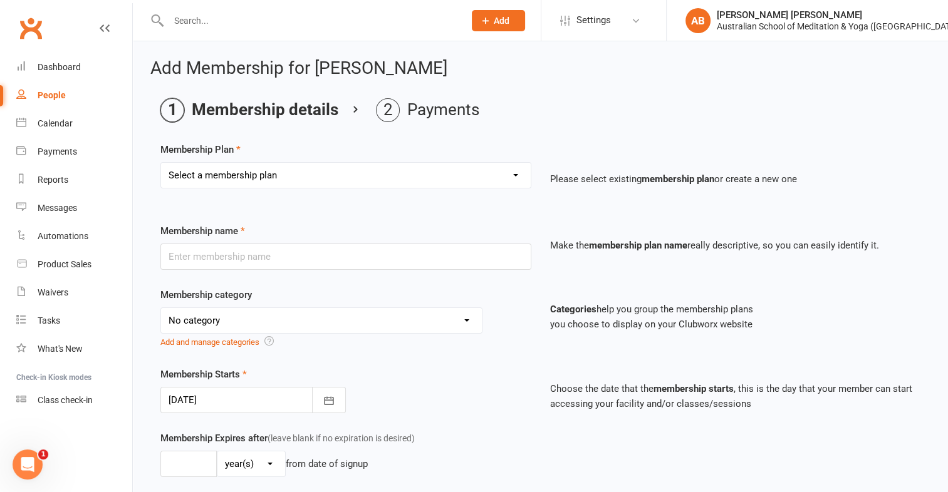
click at [516, 178] on select "Select a membership plan First Time Intro Offer (1 month Unlimited Meditation &…" at bounding box center [346, 175] width 370 height 25
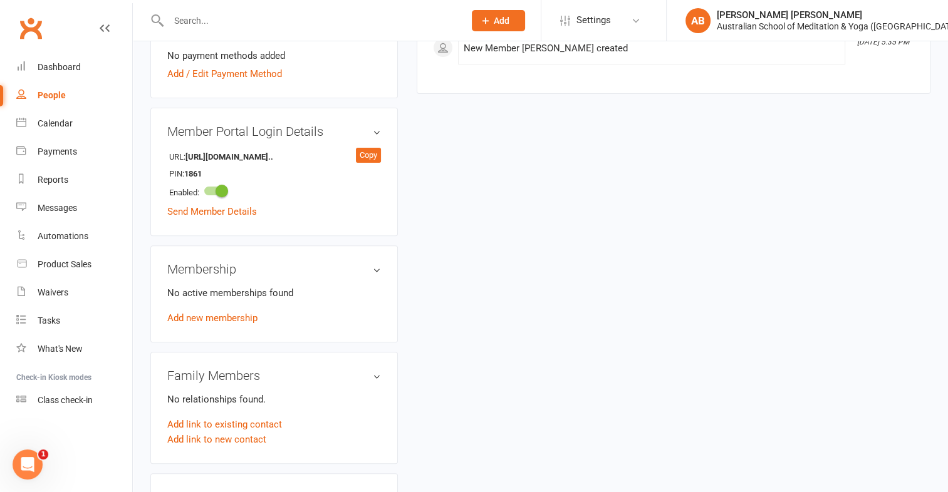
scroll to position [397, 0]
click at [235, 315] on link "Add new membership" at bounding box center [212, 316] width 90 height 11
click at [0, 0] on div "Loading" at bounding box center [0, 0] width 0 height 0
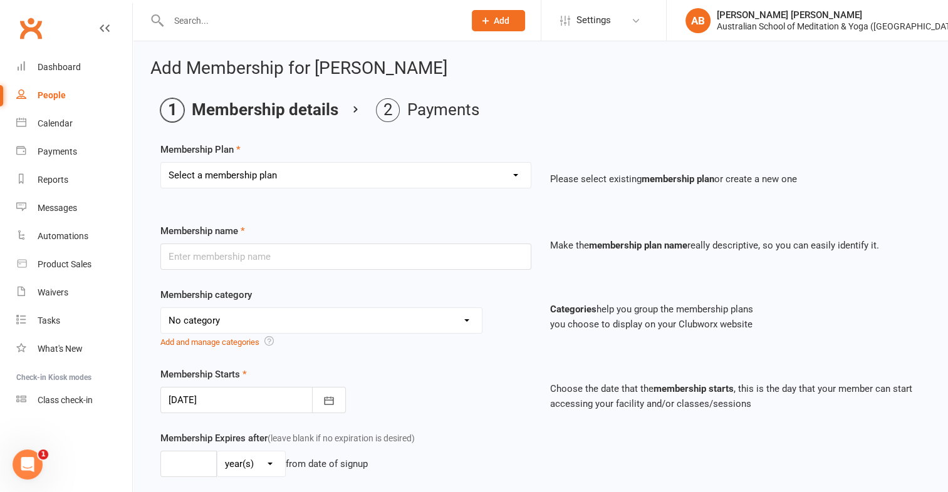
click at [517, 173] on select "Select a membership plan First Time Intro Offer (1 month Unlimited Meditation &…" at bounding box center [346, 175] width 370 height 25
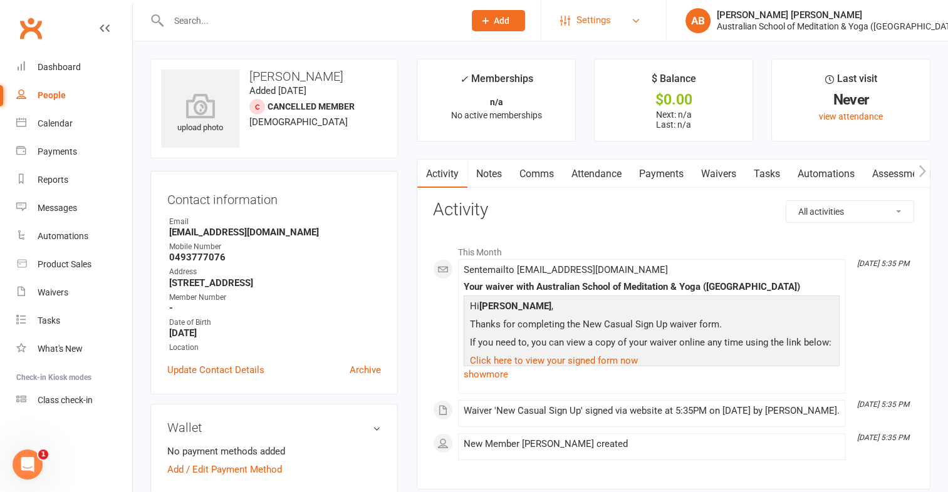
click at [598, 22] on span "Settings" at bounding box center [593, 20] width 34 height 28
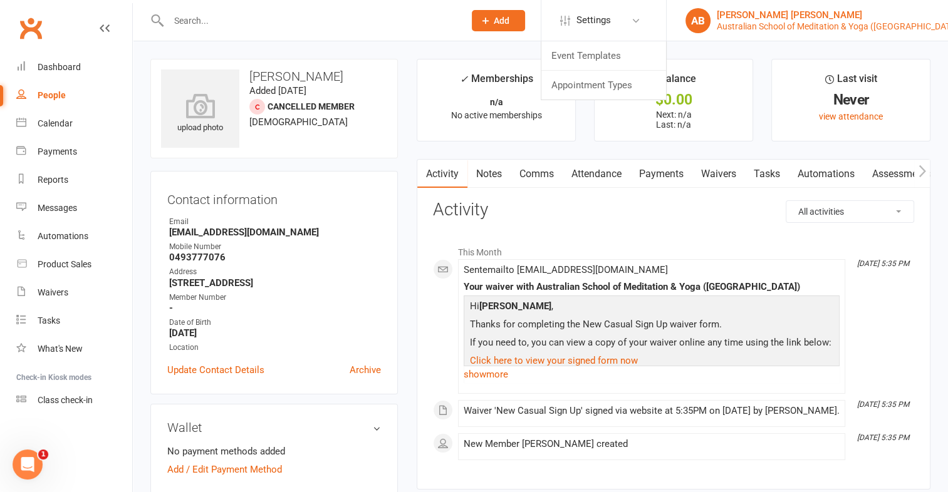
click at [759, 25] on div "Australian School of Meditation & Yoga ([GEOGRAPHIC_DATA])" at bounding box center [839, 26] width 244 height 11
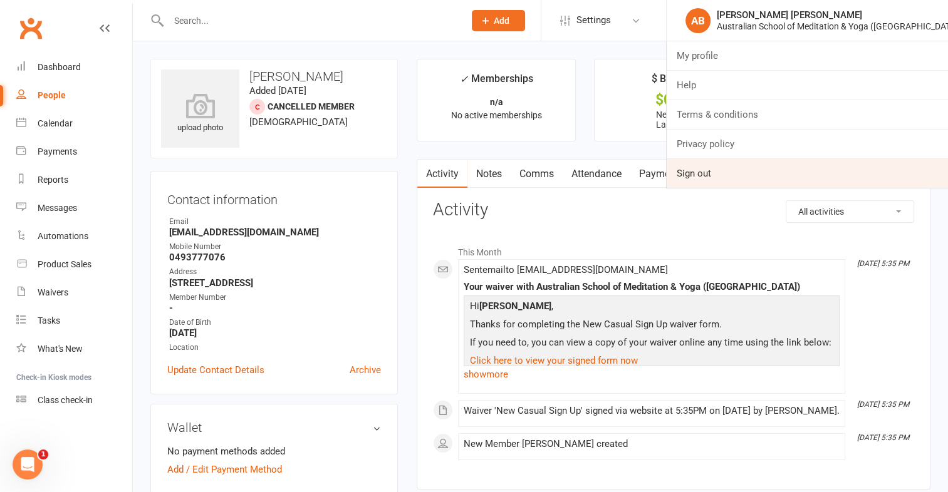
click at [734, 175] on link "Sign out" at bounding box center [807, 173] width 281 height 29
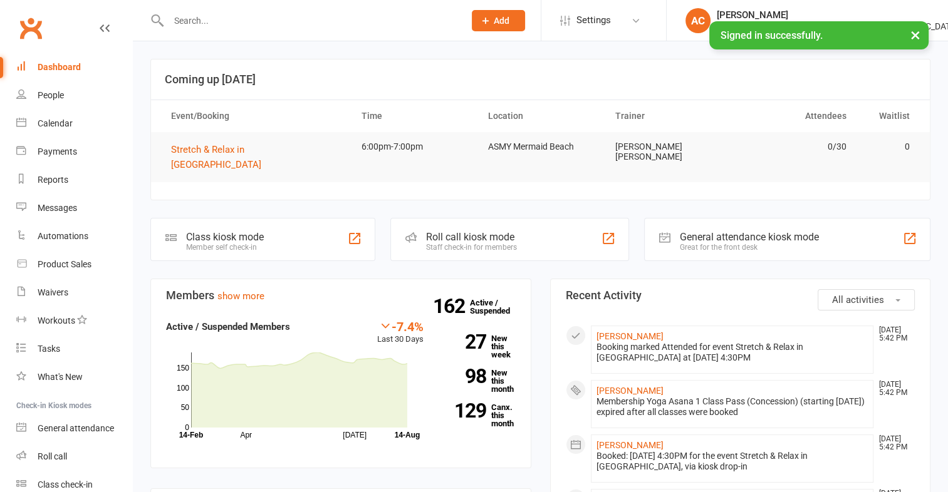
click at [339, 13] on input "text" at bounding box center [310, 21] width 291 height 18
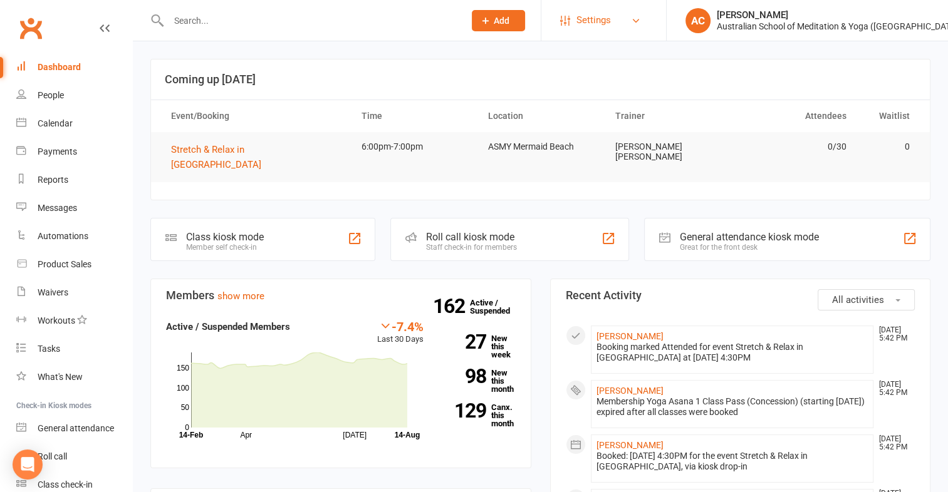
click at [605, 19] on span "Settings" at bounding box center [593, 20] width 34 height 28
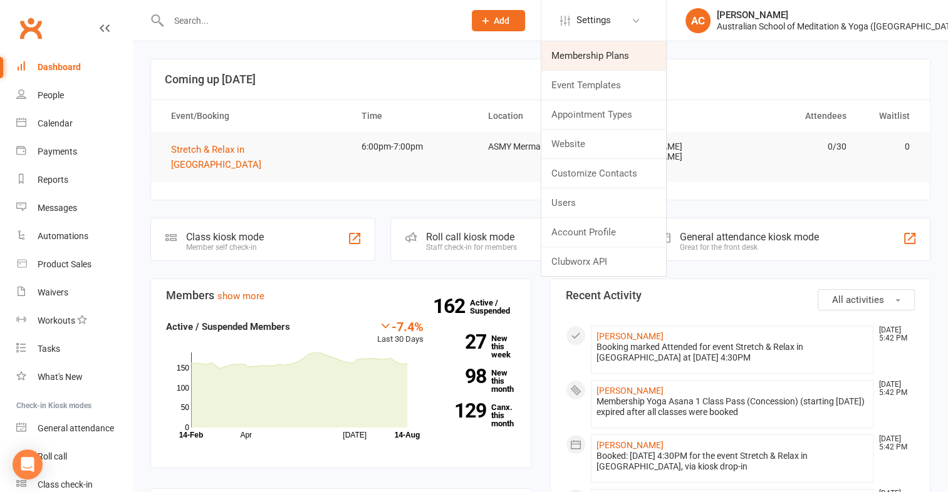
click at [603, 53] on link "Membership Plans" at bounding box center [603, 55] width 125 height 29
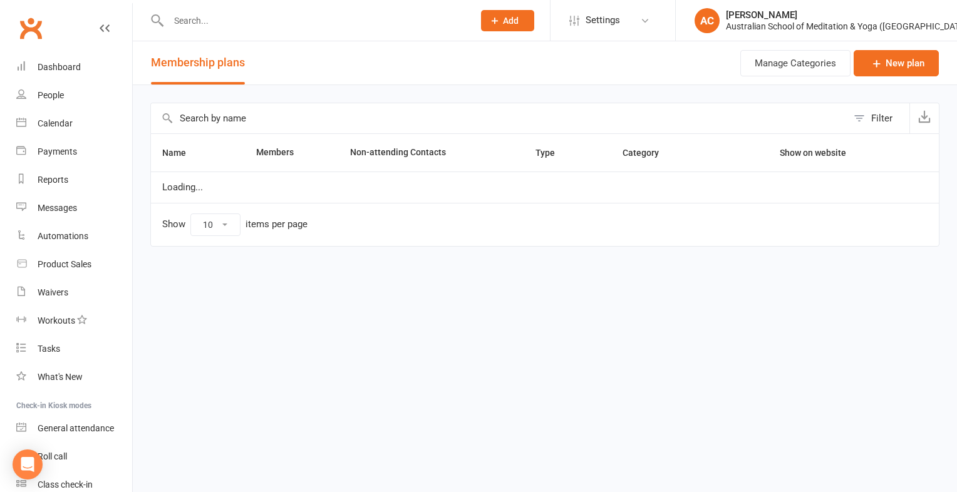
select select "100"
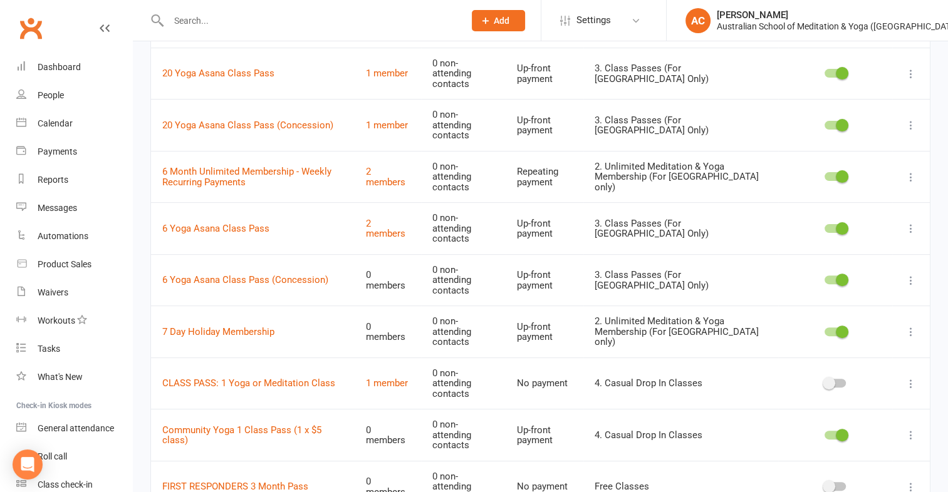
scroll to position [333, 0]
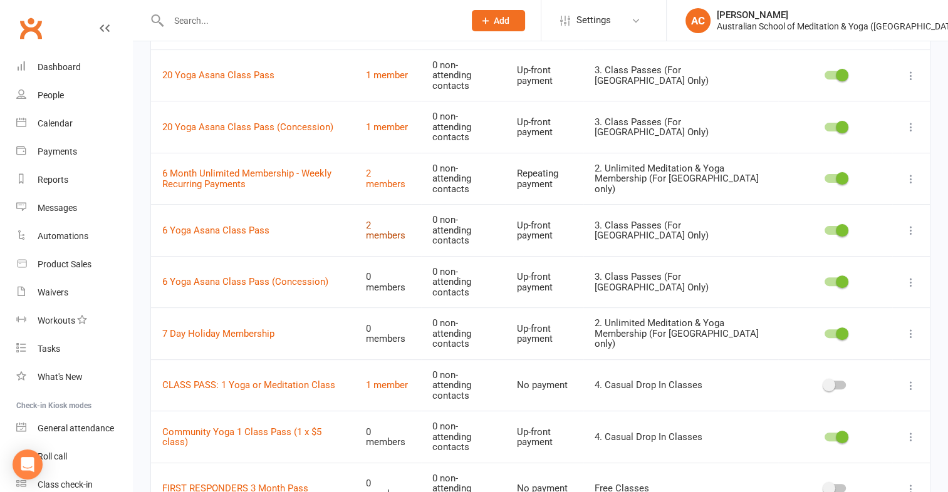
click at [388, 220] on link "2 members" at bounding box center [385, 231] width 39 height 22
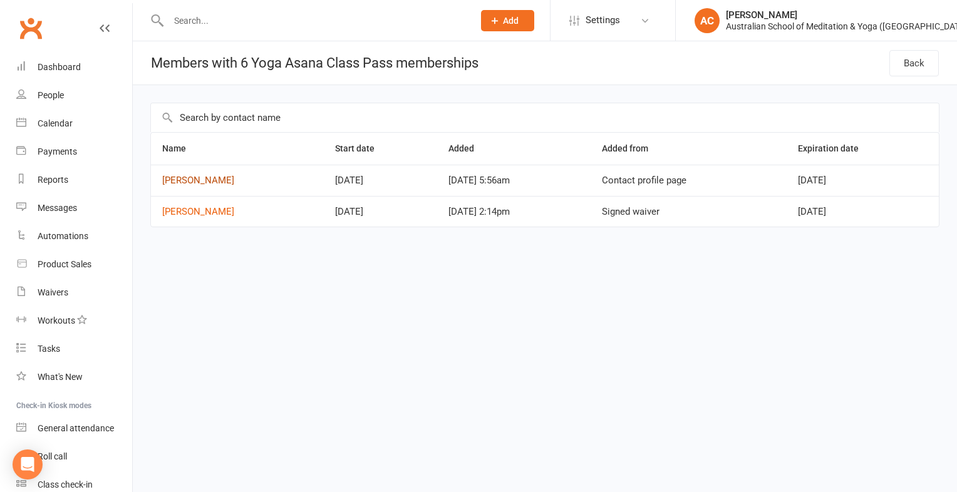
click at [176, 184] on link "Julie Milnes" at bounding box center [198, 180] width 72 height 11
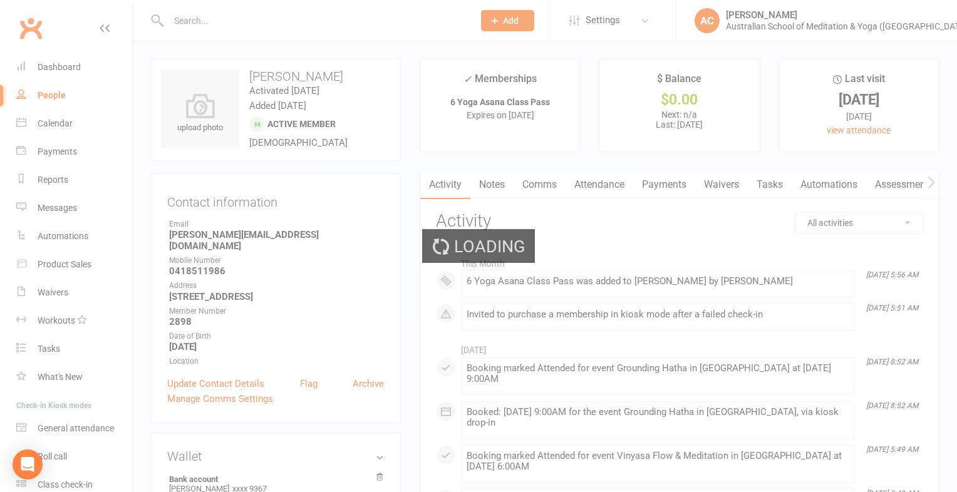
select select "100"
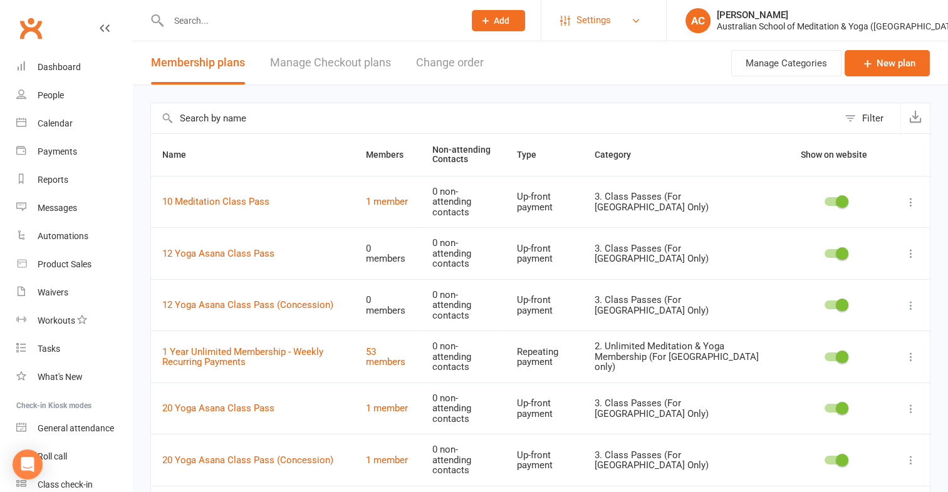
click at [601, 15] on span "Settings" at bounding box center [593, 20] width 34 height 28
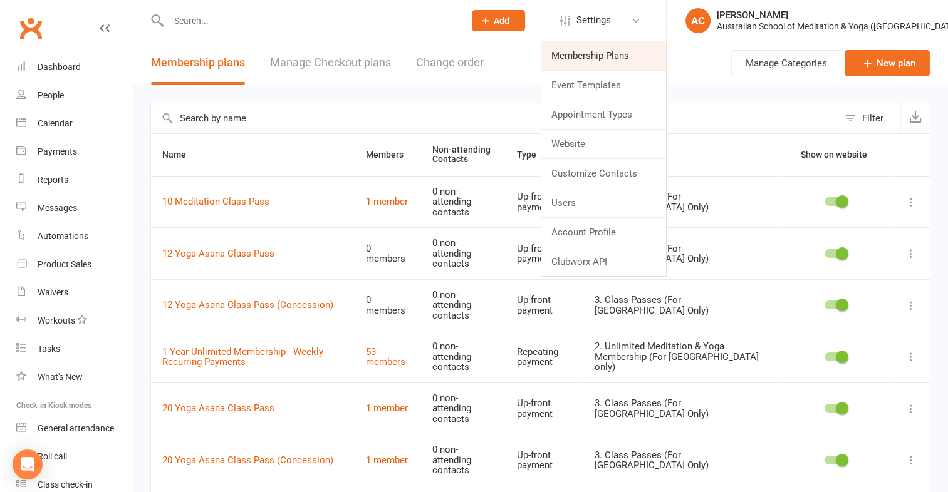
click at [595, 59] on link "Membership Plans" at bounding box center [603, 55] width 125 height 29
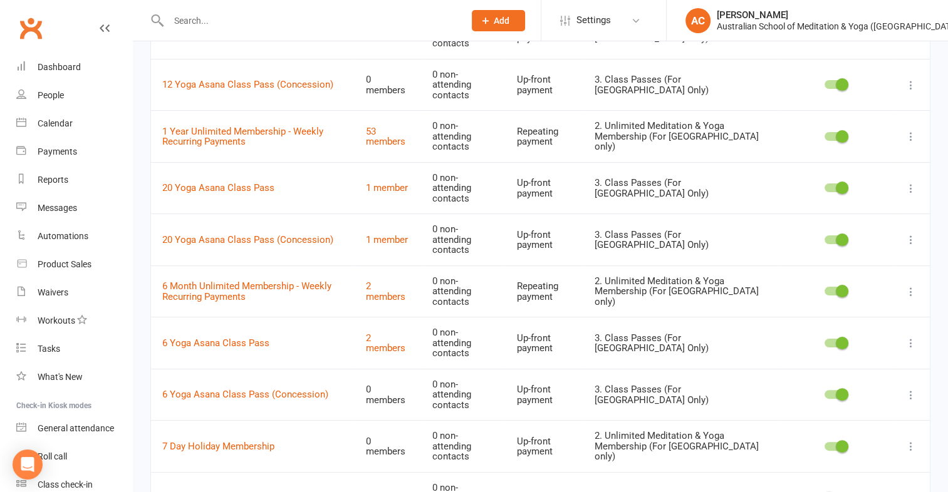
scroll to position [242, 0]
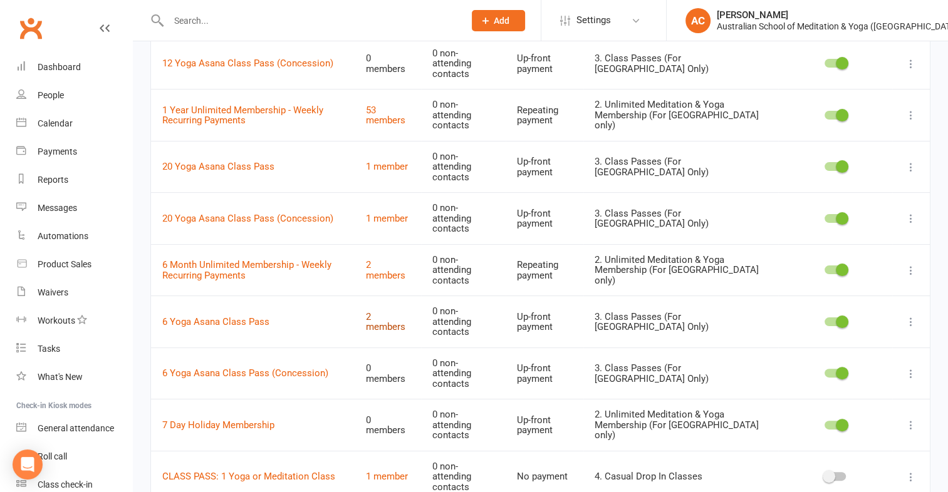
click at [393, 311] on link "2 members" at bounding box center [385, 322] width 39 height 22
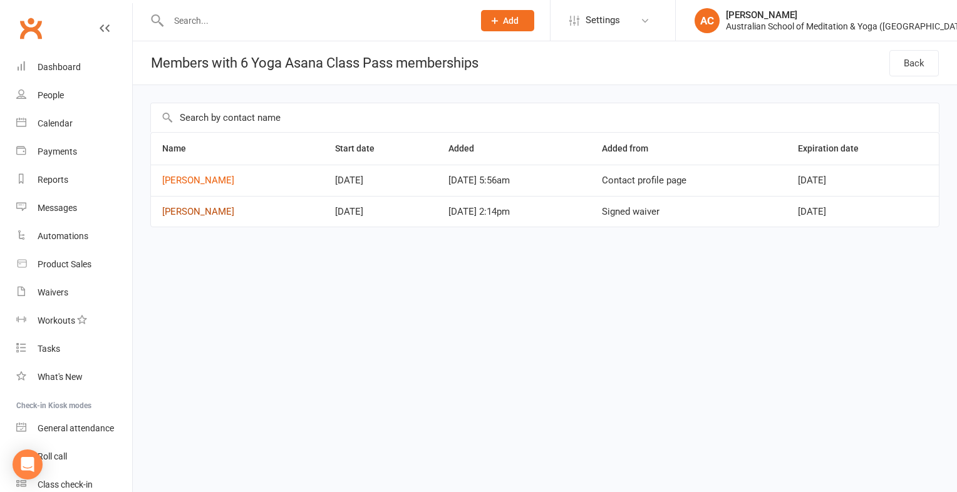
click at [184, 210] on link "[PERSON_NAME]" at bounding box center [198, 211] width 72 height 11
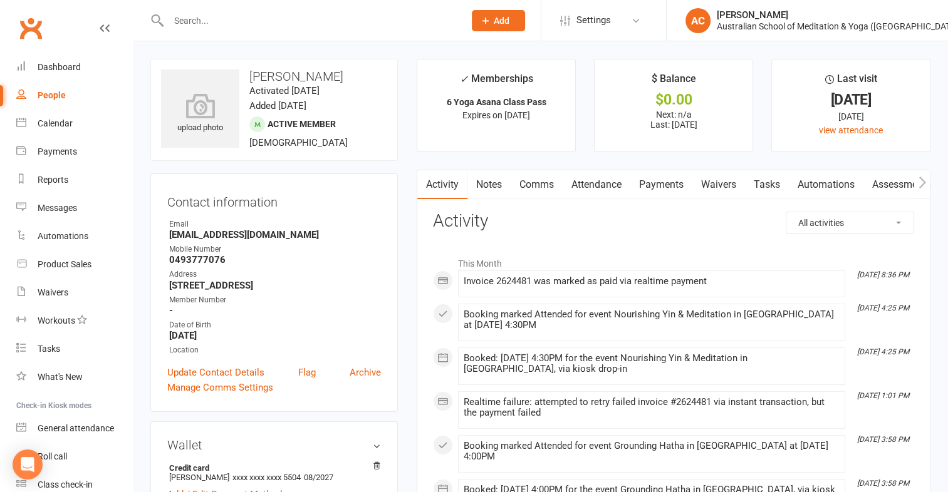
click at [216, 21] on input "text" at bounding box center [310, 21] width 291 height 18
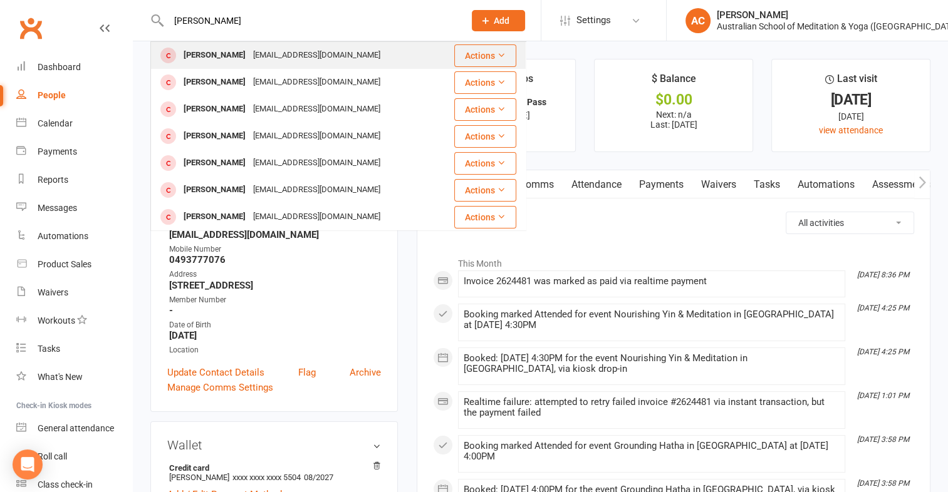
type input "zoe loz"
click at [217, 58] on div "[PERSON_NAME]" at bounding box center [215, 55] width 70 height 18
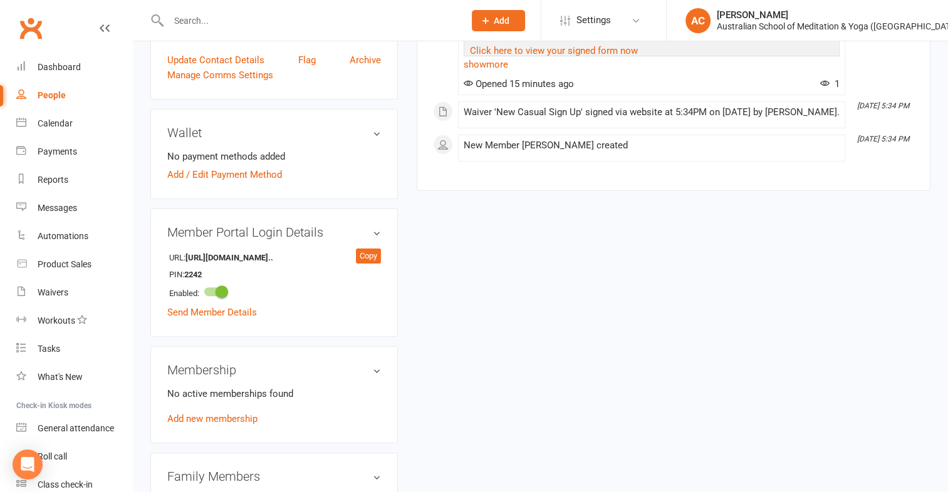
scroll to position [319, 0]
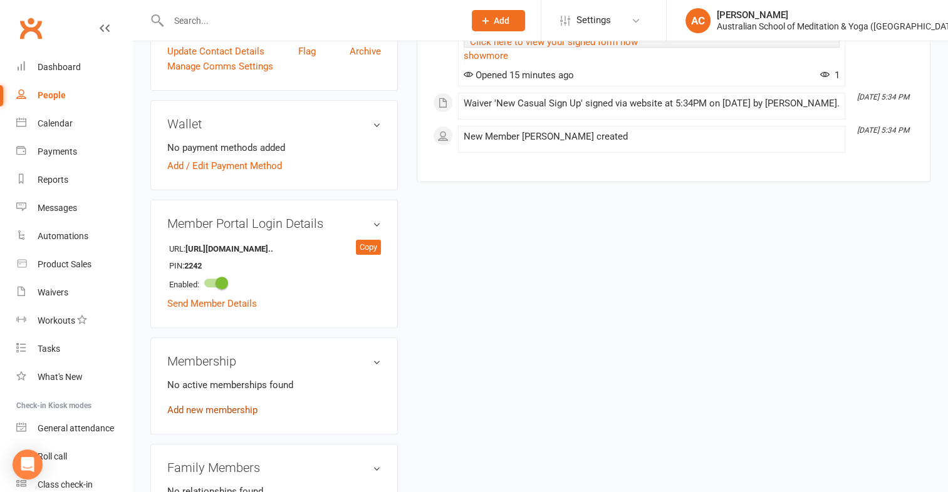
click at [228, 416] on link "Add new membership" at bounding box center [212, 410] width 90 height 11
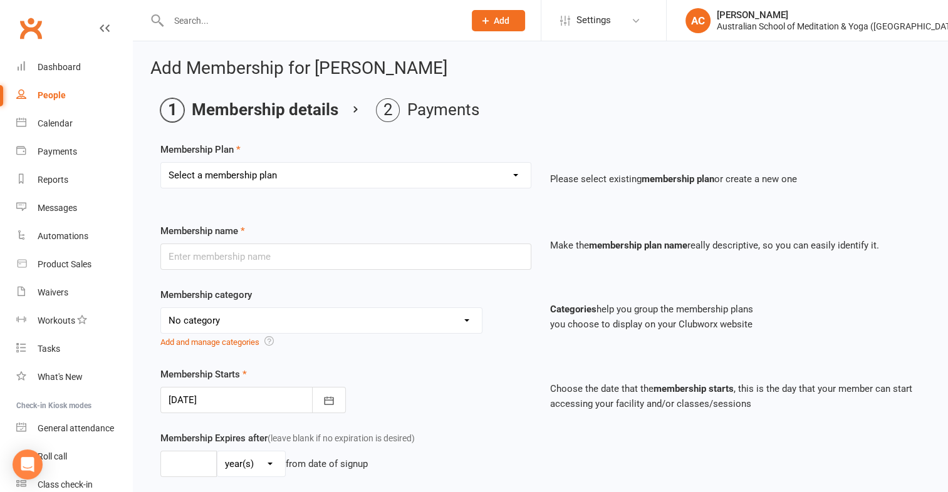
click at [512, 172] on select "Select a membership plan Create new Membership Plan First Time Intro Offer (1 m…" at bounding box center [346, 175] width 370 height 25
select select "9"
click at [161, 163] on select "Select a membership plan Create new Membership Plan First Time Intro Offer (1 m…" at bounding box center [346, 175] width 370 height 25
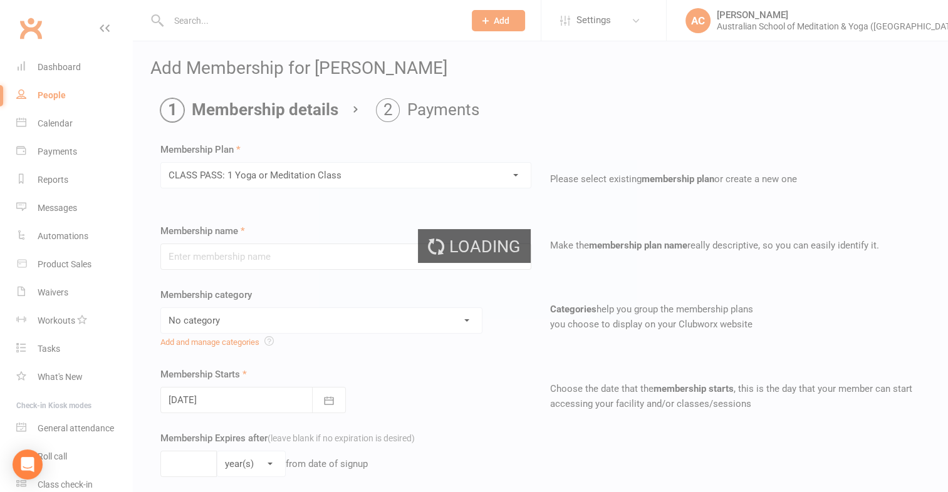
type input "CLASS PASS: 1 Yoga or Meditation Class"
select select "4"
type input "3"
select select "2"
type input "1"
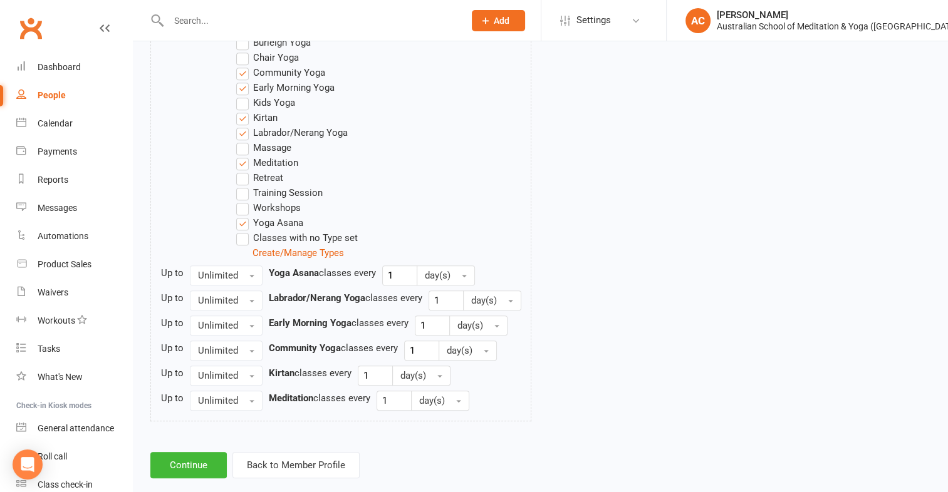
scroll to position [714, 0]
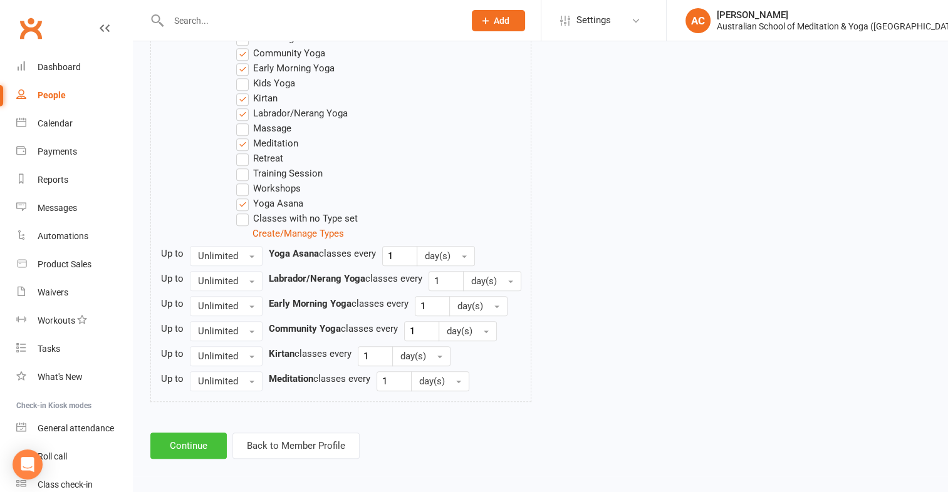
click at [195, 440] on button "Continue" at bounding box center [188, 446] width 76 height 26
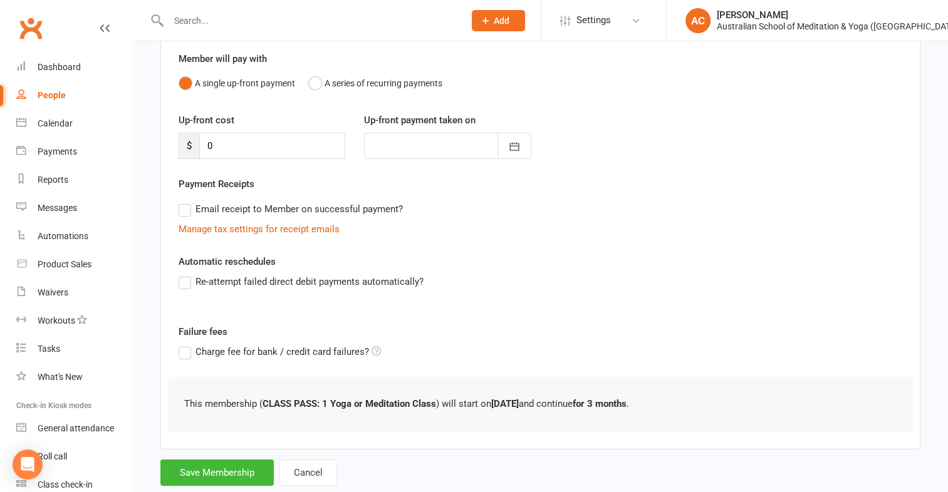
scroll to position [138, 0]
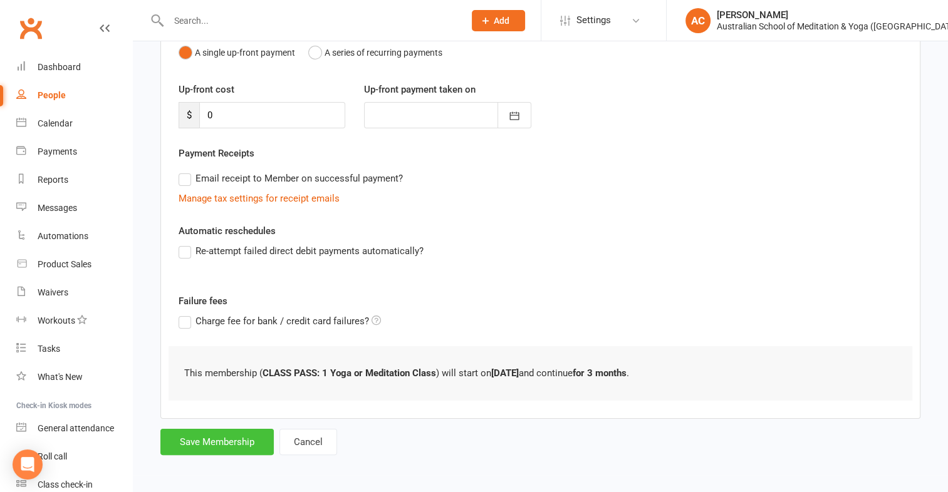
click at [209, 445] on button "Save Membership" at bounding box center [216, 442] width 113 height 26
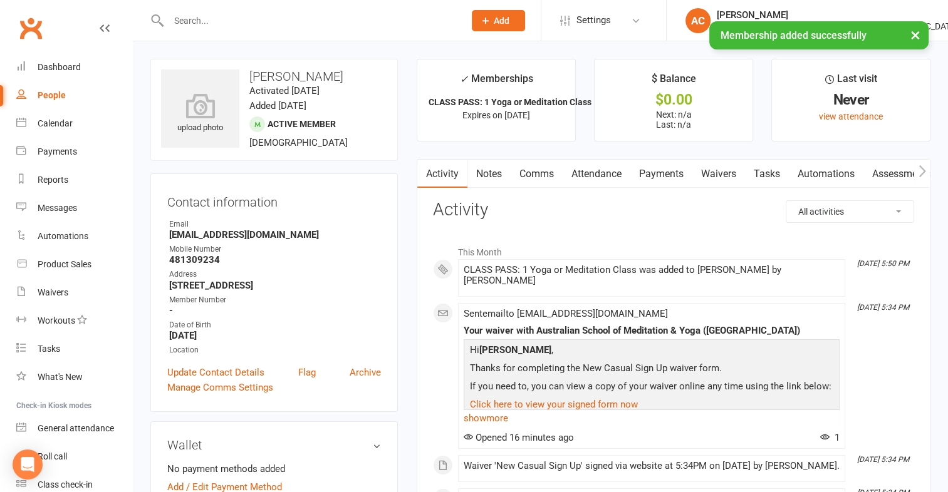
click at [653, 172] on link "Payments" at bounding box center [661, 174] width 62 height 29
